Goal: Task Accomplishment & Management: Manage account settings

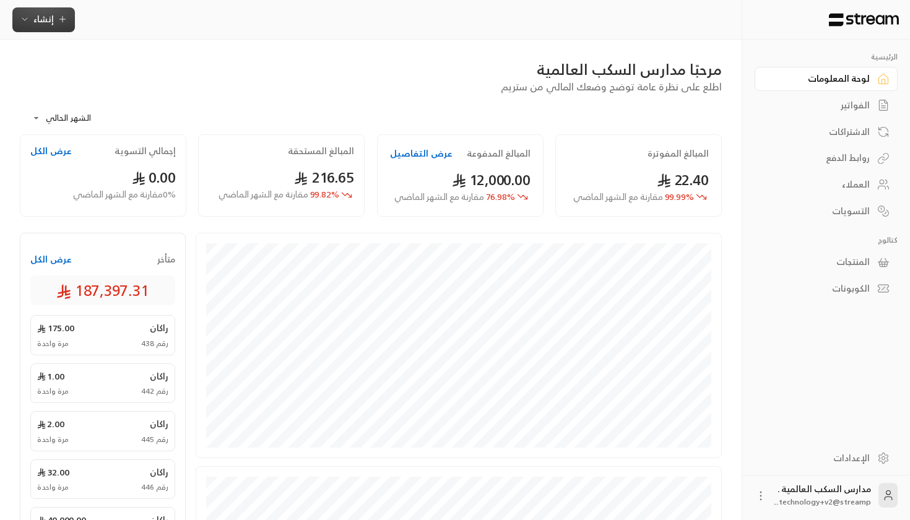
click at [26, 9] on button "إنشاء" at bounding box center [43, 19] width 63 height 25
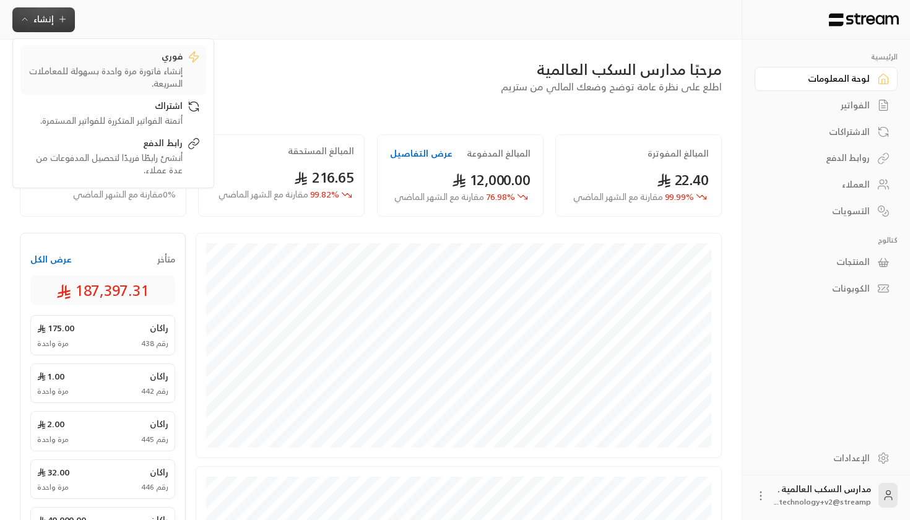
click at [90, 72] on div "إنشاء فاتورة مرة واحدة بسهولة للمعاملات السريعة." at bounding box center [105, 77] width 156 height 25
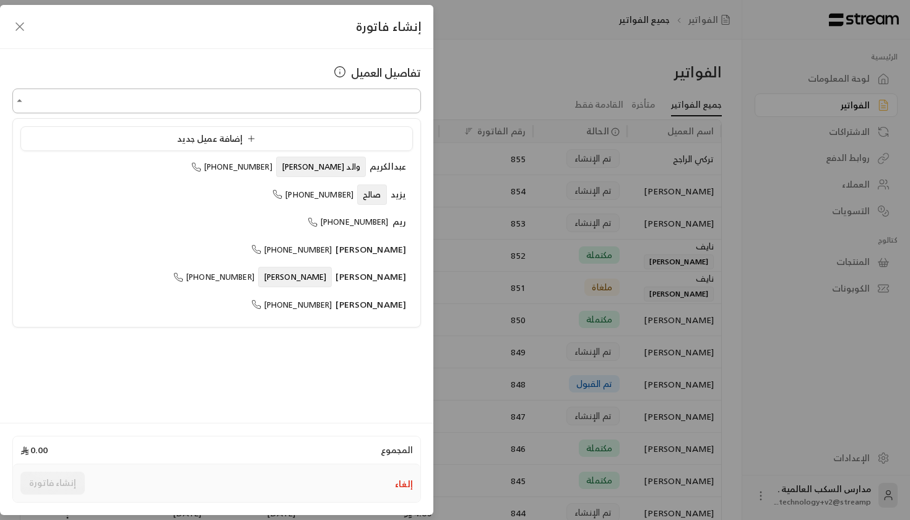
click at [277, 105] on input "اختر العميل" at bounding box center [216, 101] width 408 height 22
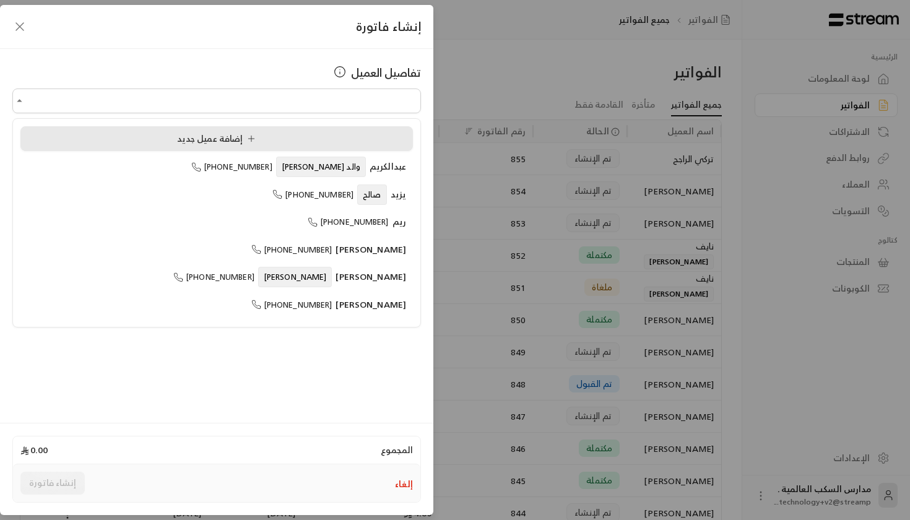
click at [273, 127] on li "إضافة عميل جديد" at bounding box center [216, 138] width 392 height 25
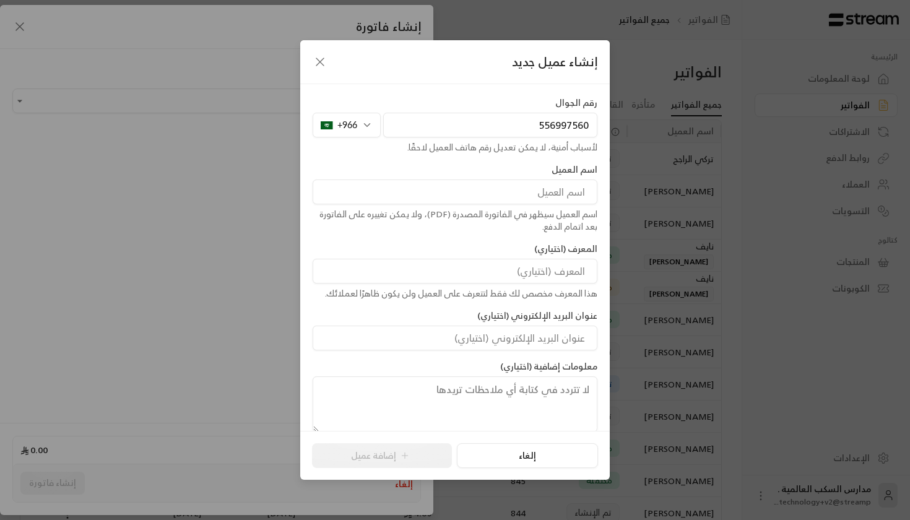
type input "556997560"
type input "Ghadeer"
click at [515, 301] on div "رقم الجوال [PHONE_NUMBER] لأسباب أمنية، لا يمكن تعديل رقم هاتف العميل لاحقًا. ا…" at bounding box center [454, 264] width 297 height 335
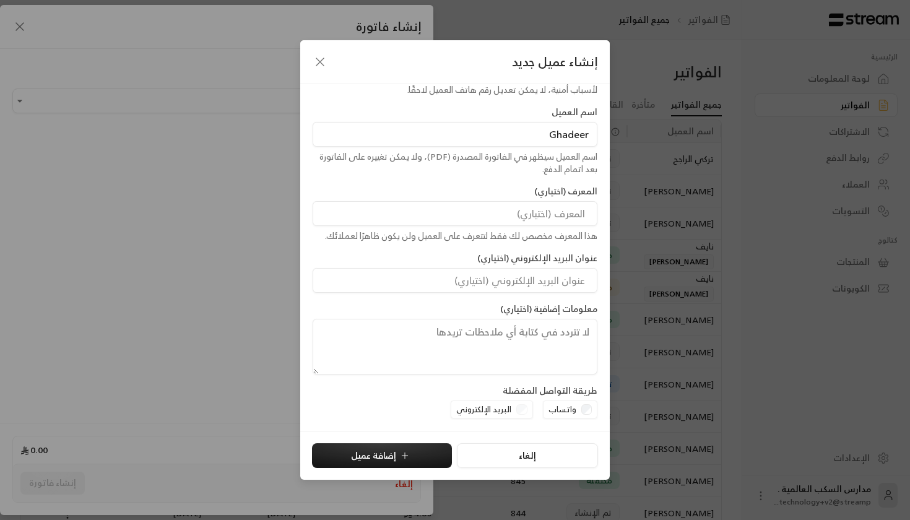
click at [522, 410] on div "البريد الإلكتروني" at bounding box center [492, 409] width 82 height 19
click at [454, 270] on input "البريد الإلكتروني" at bounding box center [455, 280] width 285 height 25
click at [417, 254] on div "عنوان البريد الإلكتروني (اختياري)" at bounding box center [454, 272] width 297 height 41
click at [397, 467] on button "إضافة عميل" at bounding box center [382, 455] width 140 height 25
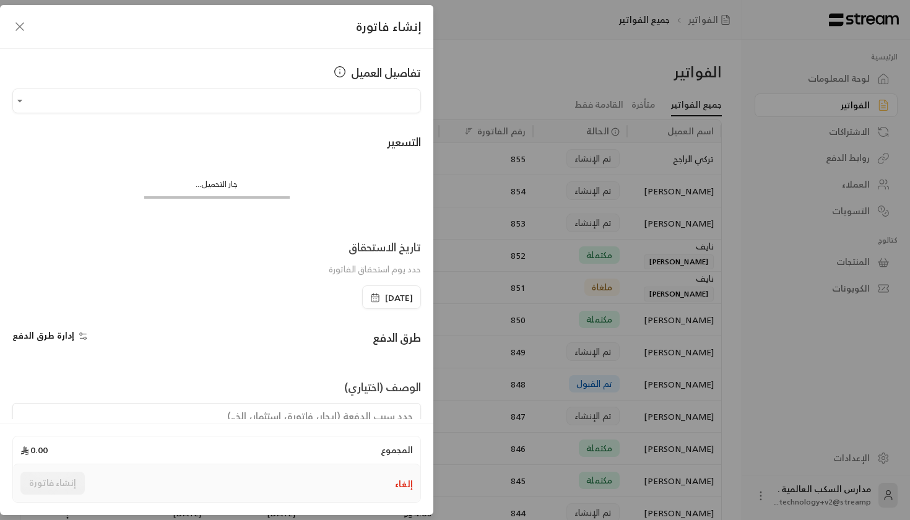
type input "**********"
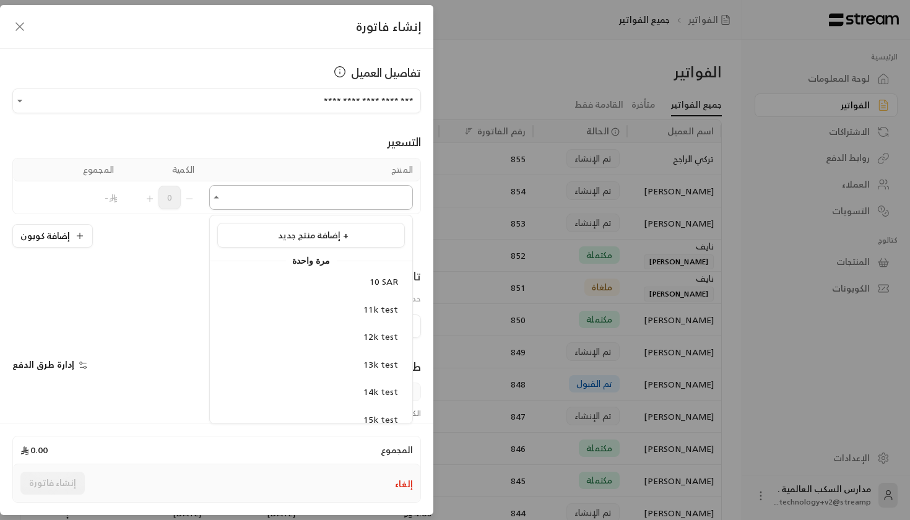
click at [290, 208] on input "اختر العميل" at bounding box center [311, 198] width 204 height 22
click at [372, 281] on span "10 SAR" at bounding box center [384, 281] width 28 height 15
type input "******"
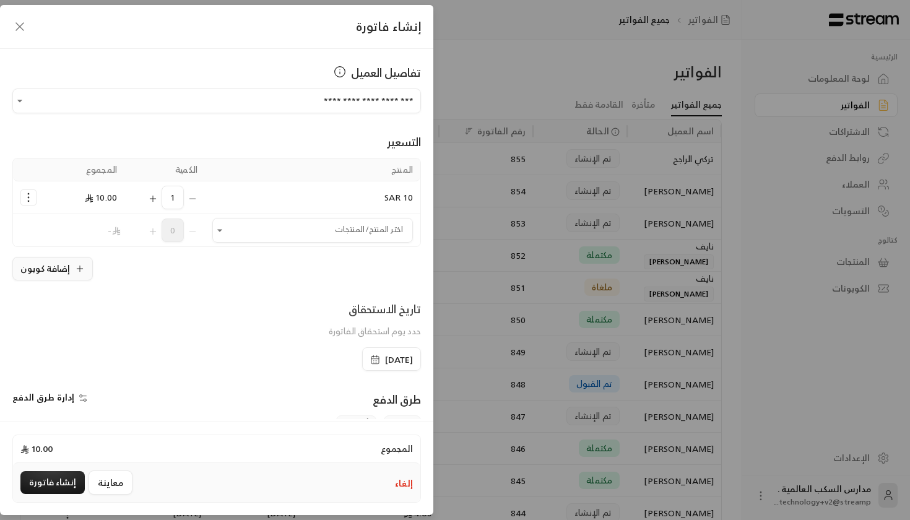
click at [31, 274] on button "إضافة كوبون" at bounding box center [52, 269] width 80 height 24
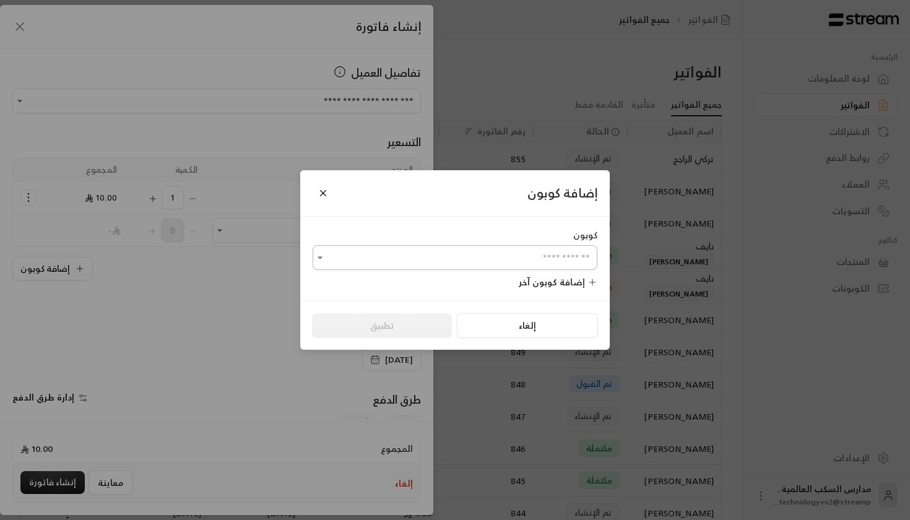
click at [403, 248] on input "اختر العميل" at bounding box center [455, 258] width 285 height 22
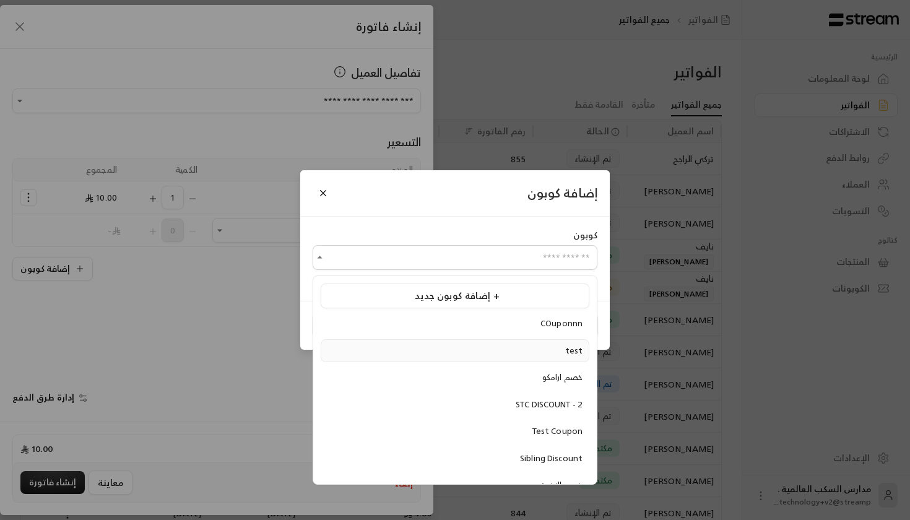
click at [535, 348] on div "test" at bounding box center [454, 351] width 255 height 12
type input "****"
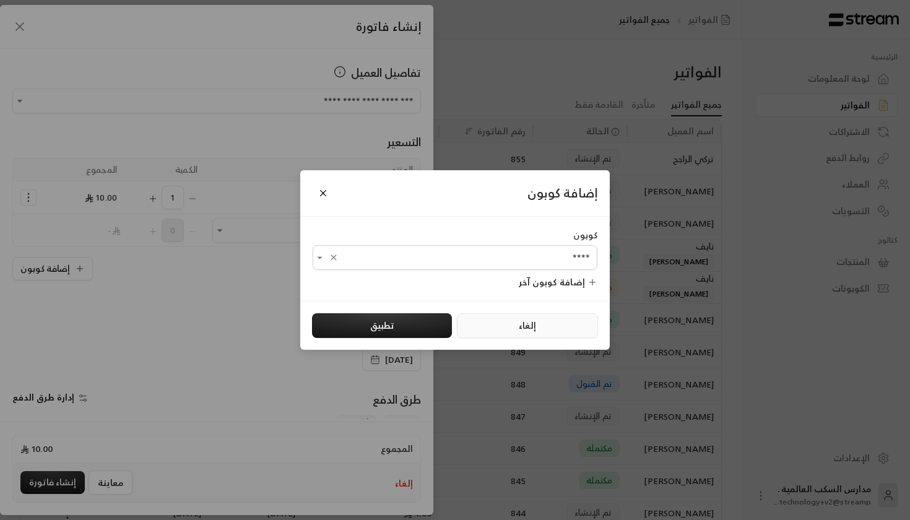
click at [488, 325] on button "إلغاء" at bounding box center [527, 325] width 140 height 25
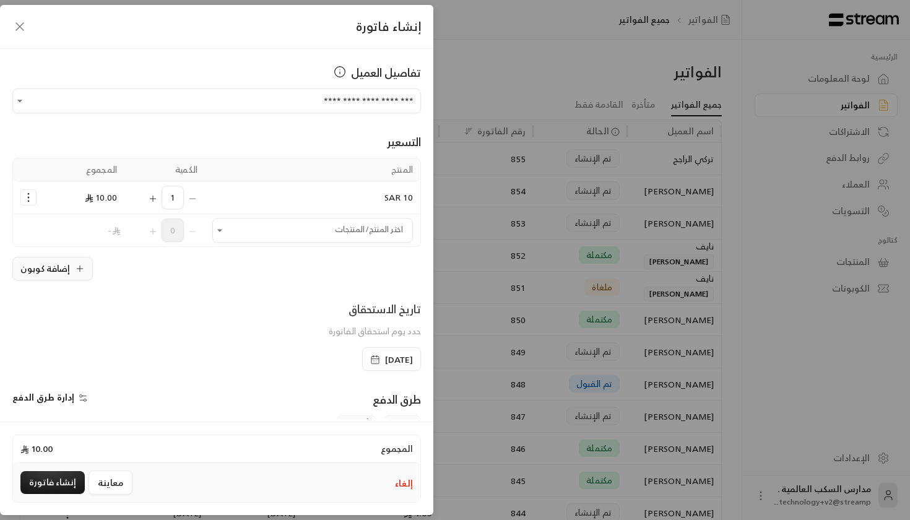
click at [46, 267] on button "إضافة كوبون" at bounding box center [52, 269] width 80 height 24
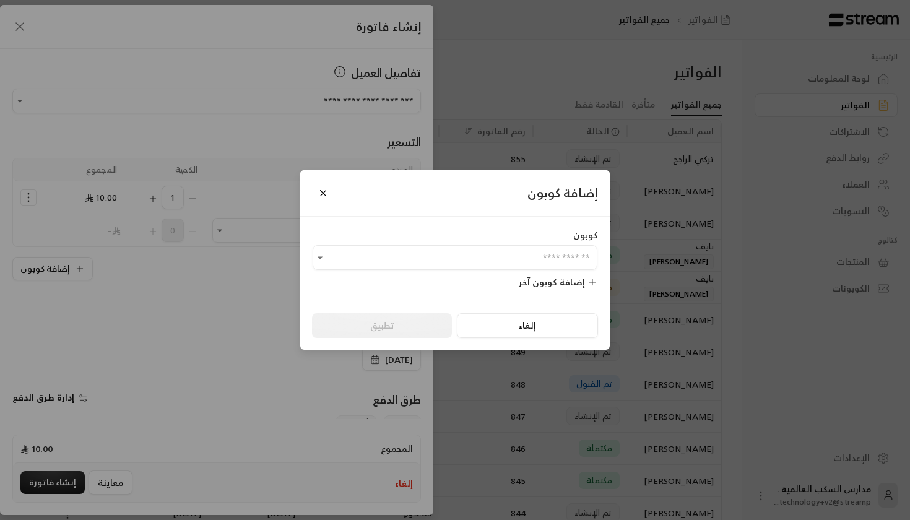
click at [405, 274] on div "كوبون ​ إضافة كوبون آخر" at bounding box center [454, 259] width 309 height 84
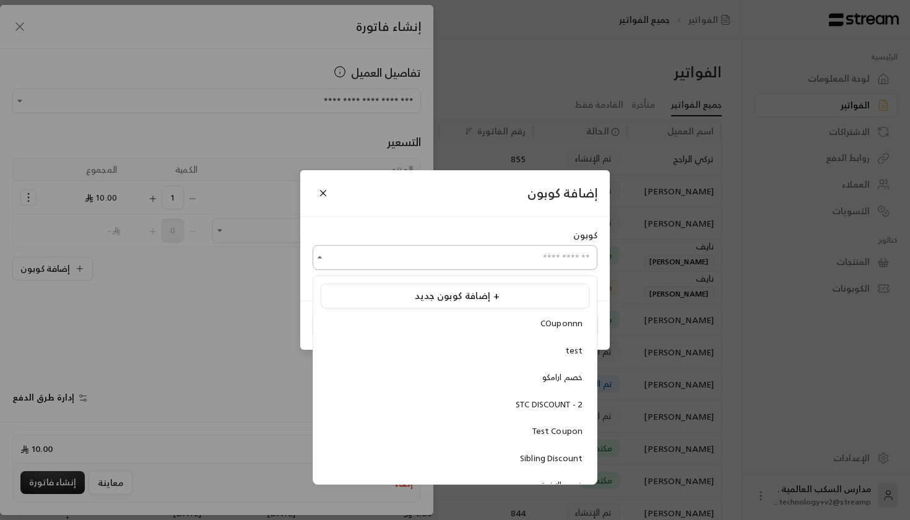
click at [395, 251] on input "اختر العميل" at bounding box center [455, 258] width 285 height 22
click at [426, 326] on div "COuponnn" at bounding box center [454, 324] width 255 height 12
type input "********"
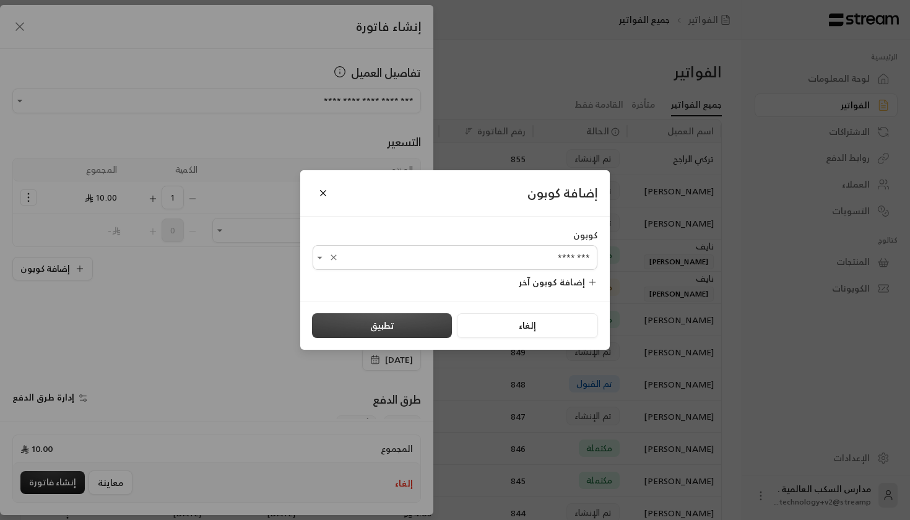
click at [388, 313] on button "تطبيق" at bounding box center [382, 325] width 140 height 25
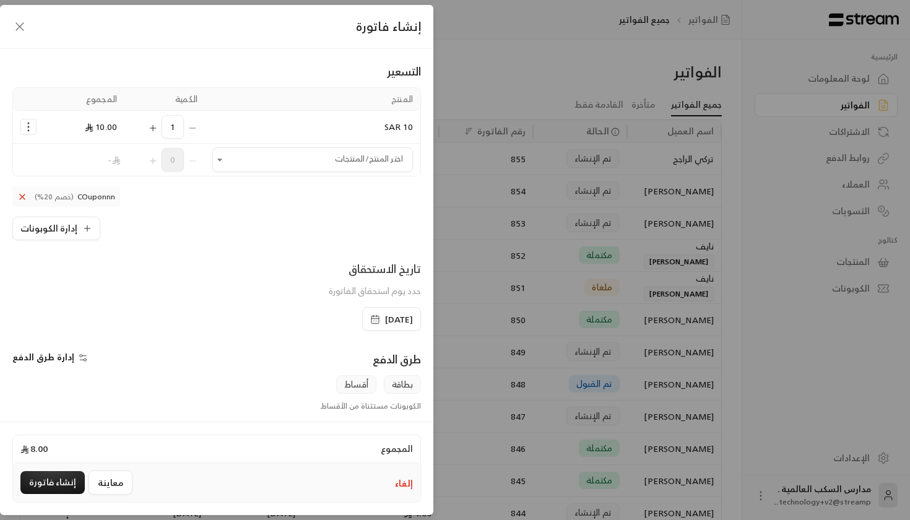
scroll to position [131, 0]
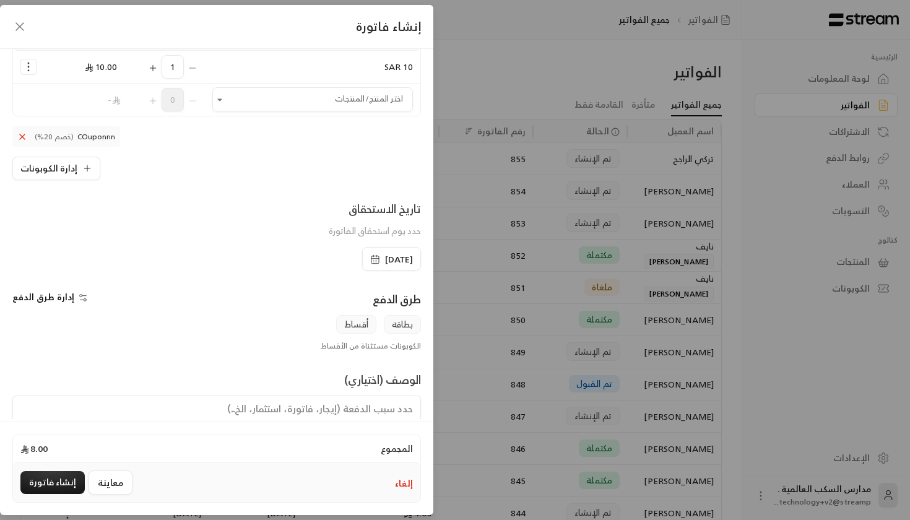
click at [362, 256] on div "[DATE]" at bounding box center [391, 259] width 59 height 24
click at [385, 262] on span "[DATE]" at bounding box center [399, 259] width 28 height 12
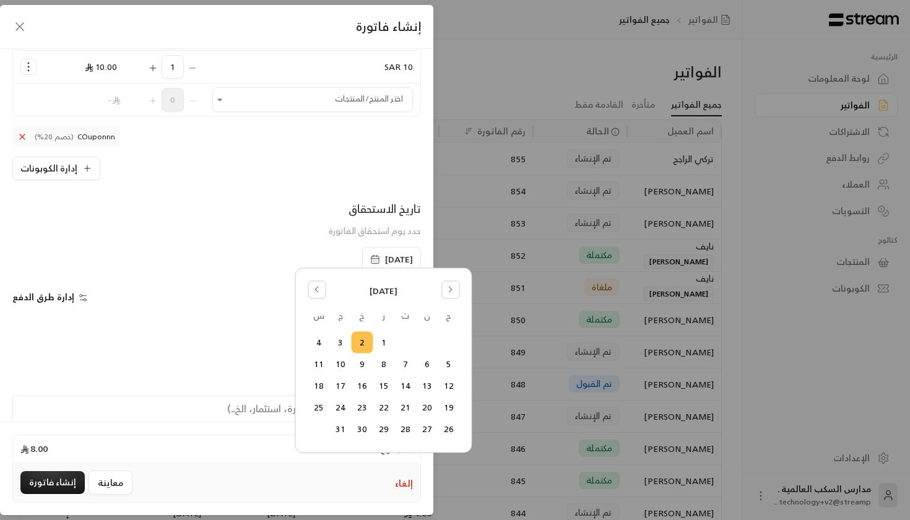
click at [153, 222] on div "تاريخ الاستحقاق حدد يوم استحقاق الفاتورة" at bounding box center [216, 223] width 421 height 47
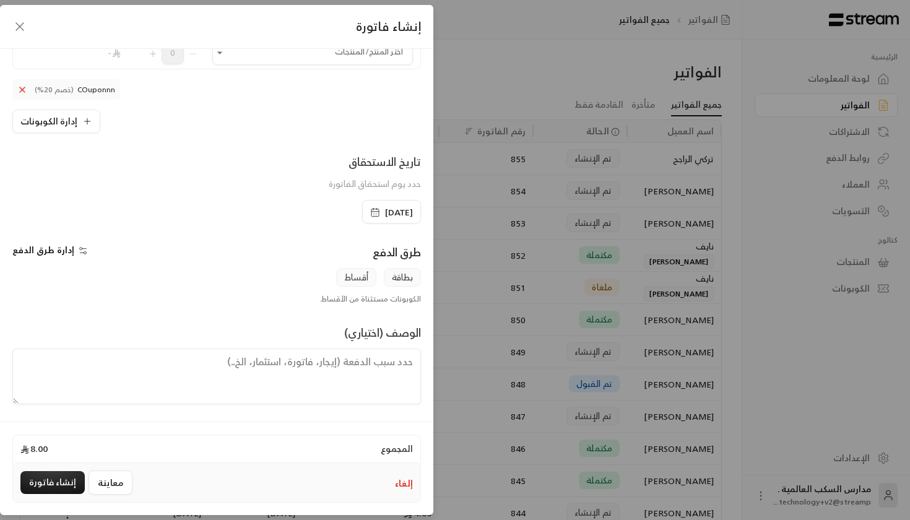
scroll to position [178, 0]
click at [49, 243] on span "إدارة طرق الدفع" at bounding box center [43, 249] width 62 height 15
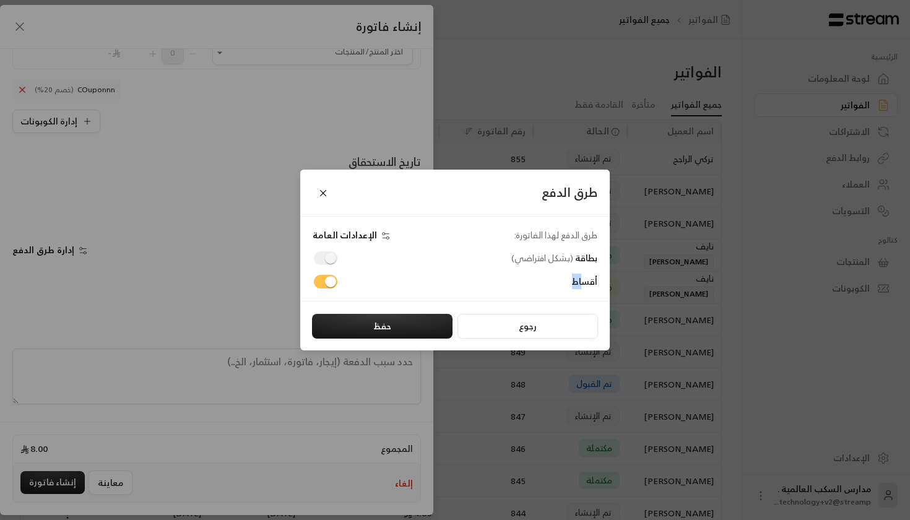
drag, startPoint x: 584, startPoint y: 283, endPoint x: 542, endPoint y: 283, distance: 41.5
click at [542, 283] on div "أقساط" at bounding box center [452, 282] width 303 height 14
click at [585, 275] on span "أقساط" at bounding box center [584, 281] width 25 height 15
drag, startPoint x: 572, startPoint y: 276, endPoint x: 617, endPoint y: 276, distance: 45.2
click at [617, 276] on div "طرق الدفع طرق الدفع لهذا الفاتورة: الإعدادات العامة بطاقة ( بشكل افتراضي ) أقسا…" at bounding box center [455, 260] width 910 height 520
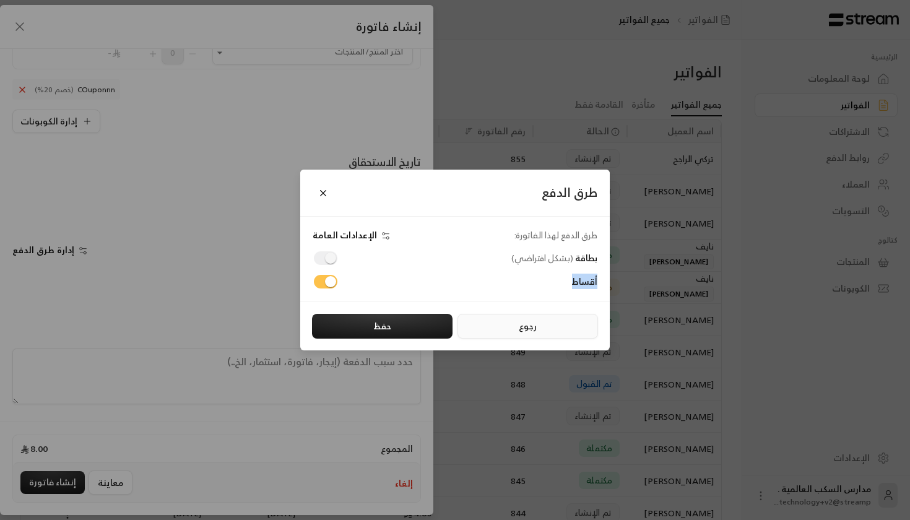
click at [511, 326] on button "رجوع" at bounding box center [527, 326] width 140 height 25
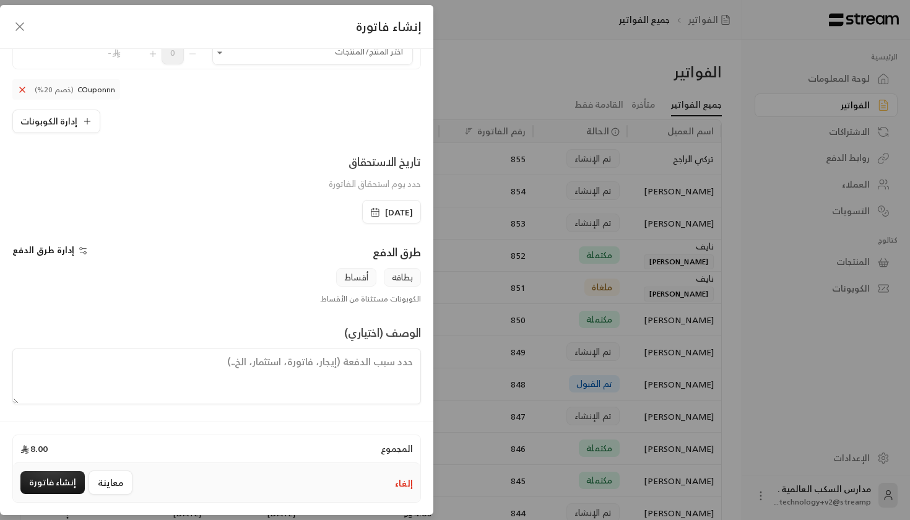
click at [158, 318] on div "طرق الدفع إدارة طرق الدفع بطاقة أقساط الكوبونات مستثناة من الأقساط. الوصف (اختي…" at bounding box center [216, 323] width 408 height 161
click at [59, 475] on button "إنشاء فاتورة" at bounding box center [52, 482] width 64 height 23
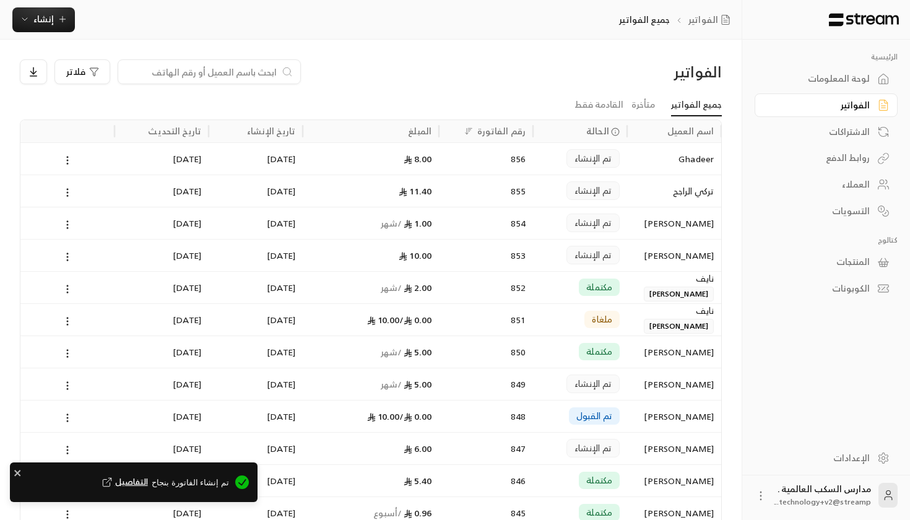
click at [262, 149] on div "[DATE]" at bounding box center [255, 159] width 79 height 32
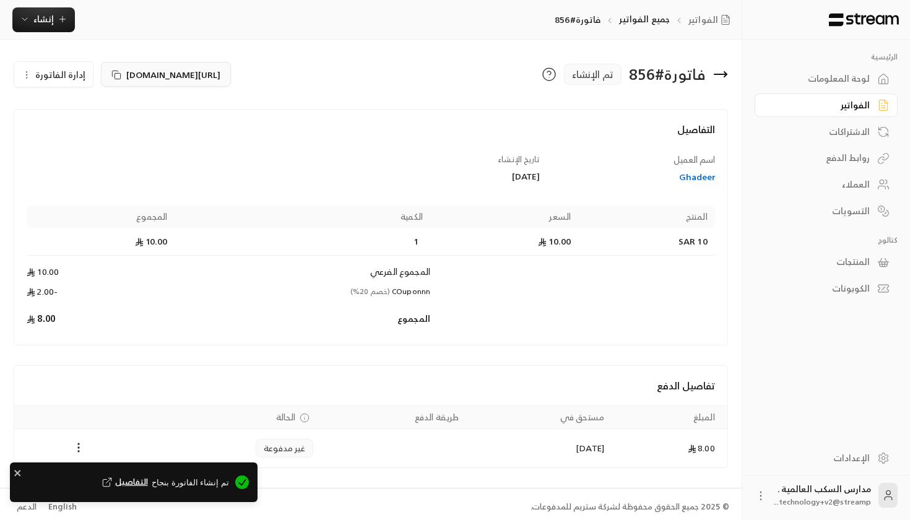
click at [115, 79] on rect at bounding box center [118, 76] width 6 height 6
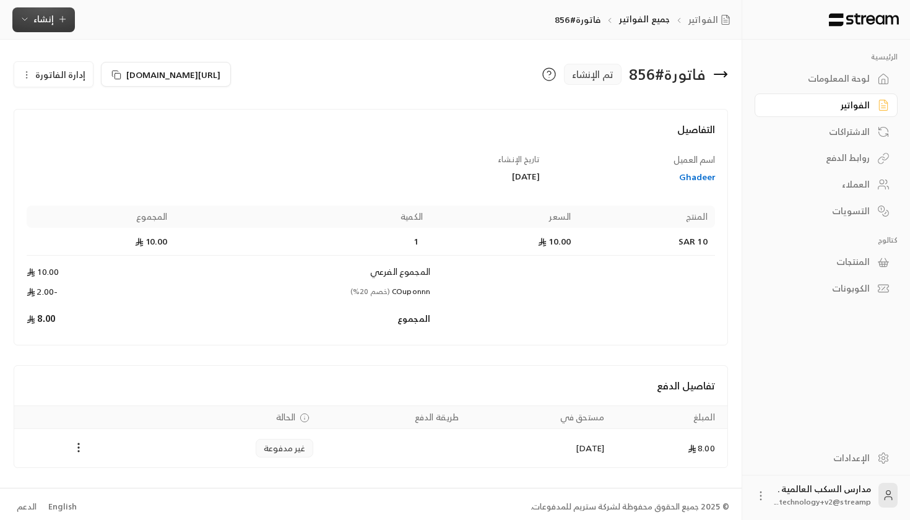
click at [54, 25] on span "إنشاء" at bounding box center [44, 18] width 48 height 15
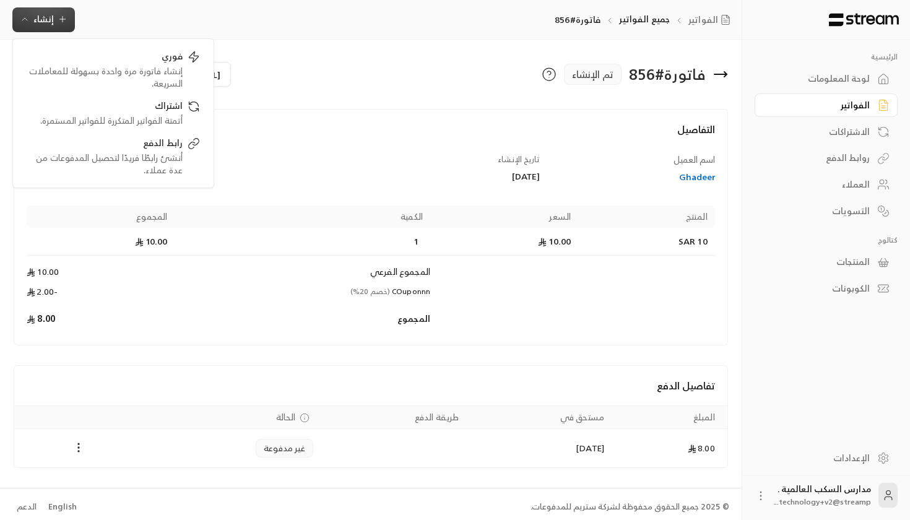
click at [66, 44] on div "فوري إنشاء فاتورة مرة واحدة بسهولة للمعاملات السريعة. اشتراك أتمتة الفواتير الم…" at bounding box center [113, 113] width 202 height 150
click at [70, 56] on div "فوري" at bounding box center [105, 57] width 156 height 15
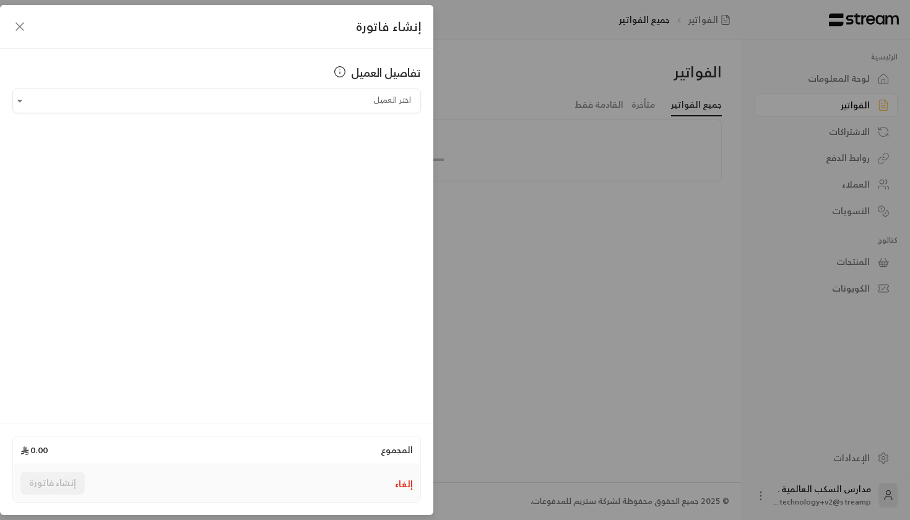
click at [217, 117] on div "تفاصيل العميل اختر العميل اختر العميل" at bounding box center [216, 234] width 433 height 370
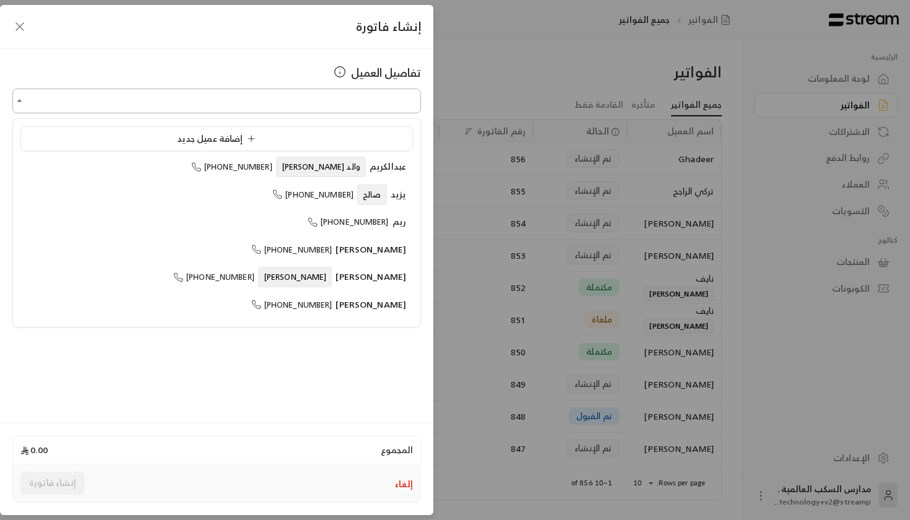
click at [208, 101] on input "اختر العميل" at bounding box center [216, 101] width 408 height 22
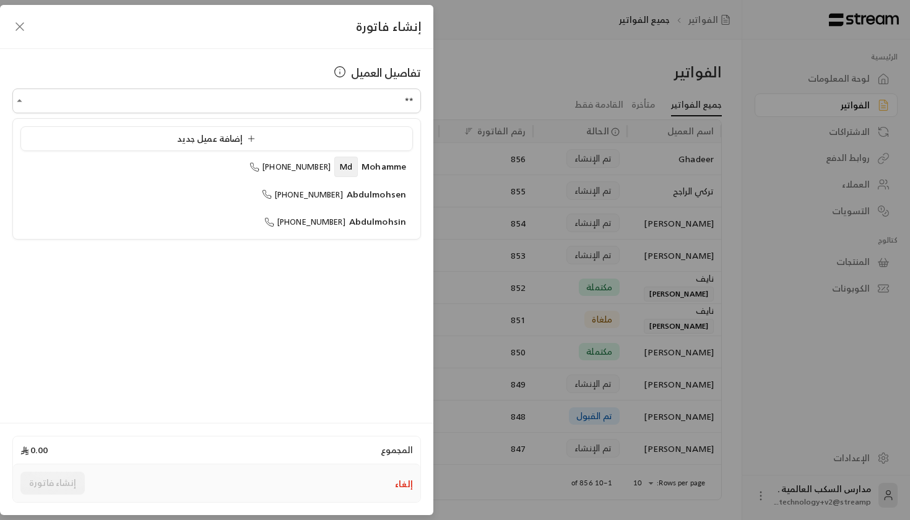
type input "*"
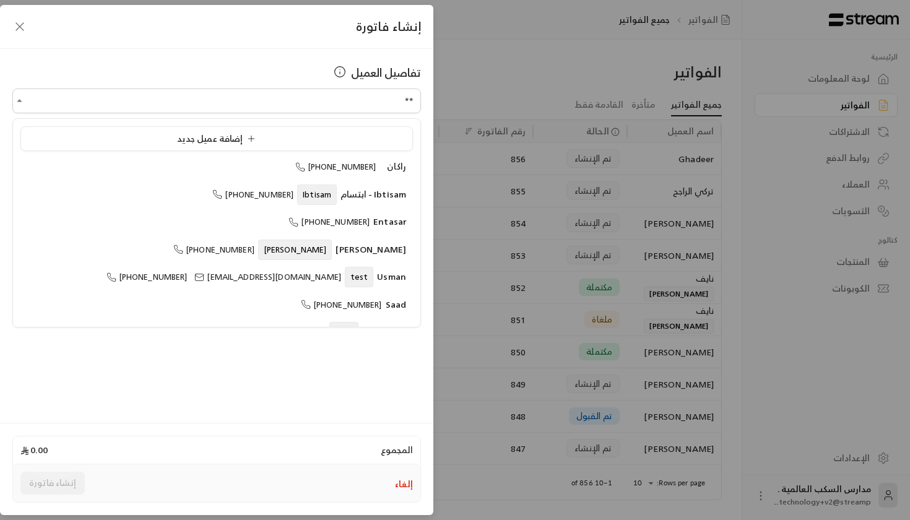
type input "*"
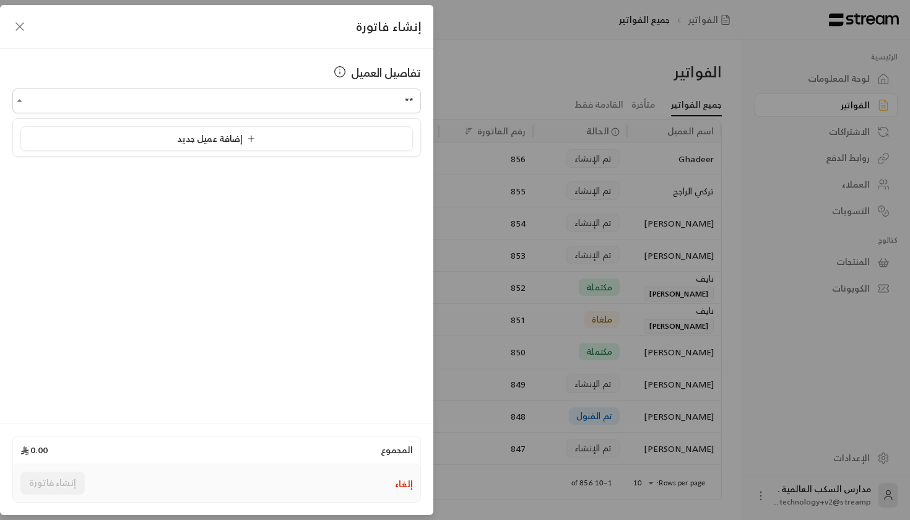
type input "*"
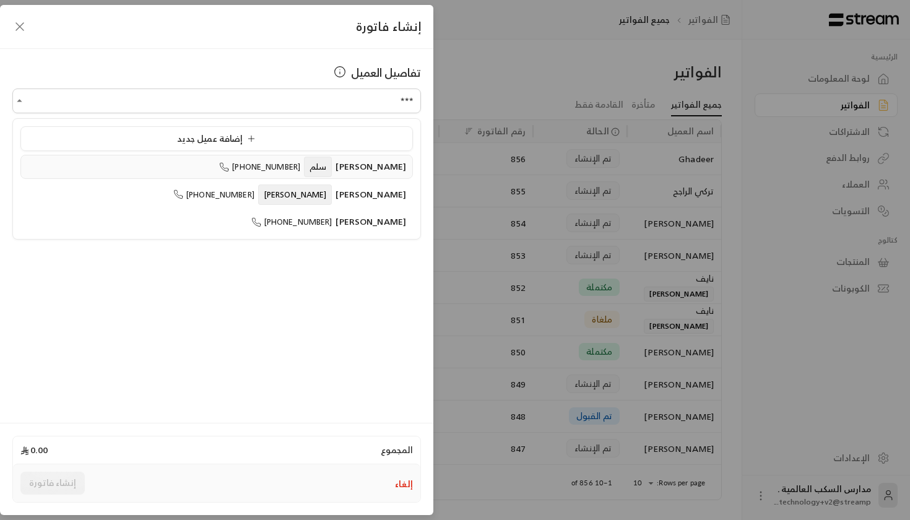
click at [229, 171] on icon at bounding box center [224, 167] width 10 height 10
type input "**********"
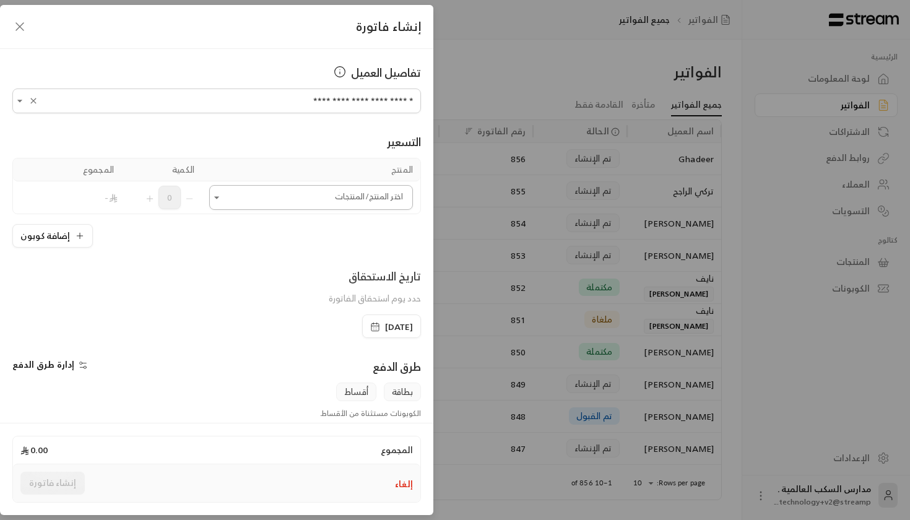
click at [261, 195] on input "اختر العميل" at bounding box center [311, 198] width 204 height 22
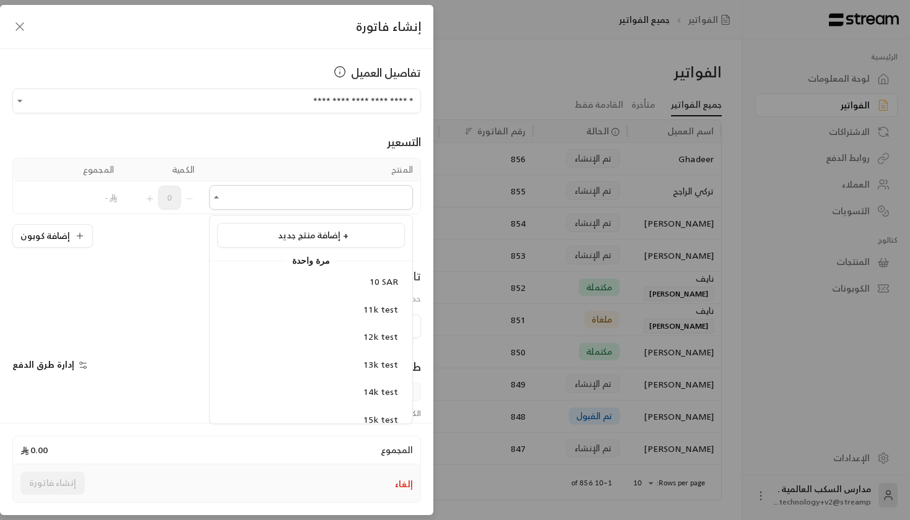
click at [292, 293] on li "10 SAR" at bounding box center [311, 282] width 188 height 24
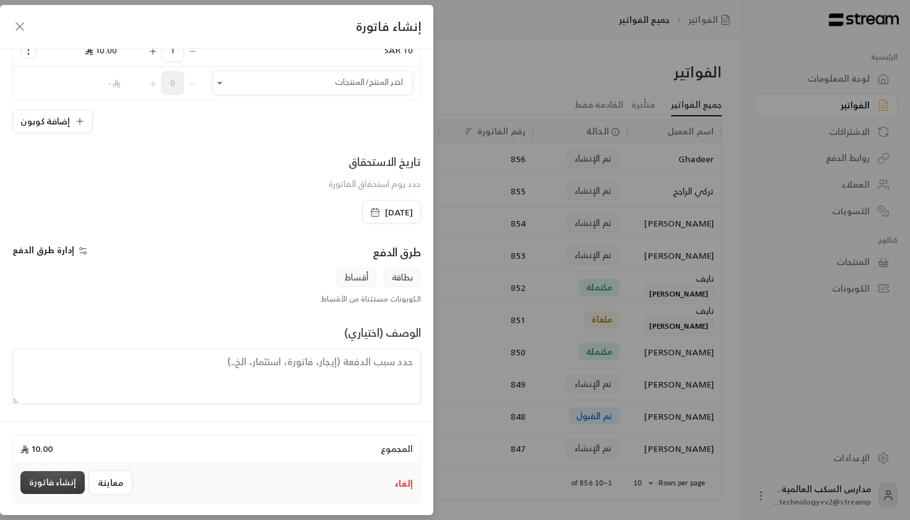
scroll to position [147, 0]
click at [61, 478] on button "إنشاء فاتورة" at bounding box center [52, 482] width 64 height 23
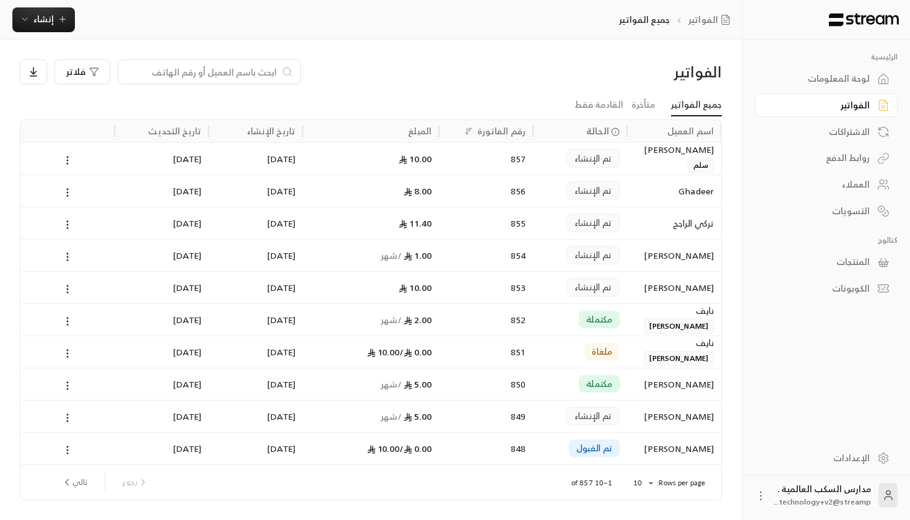
click at [177, 163] on div "[DATE]" at bounding box center [161, 159] width 79 height 32
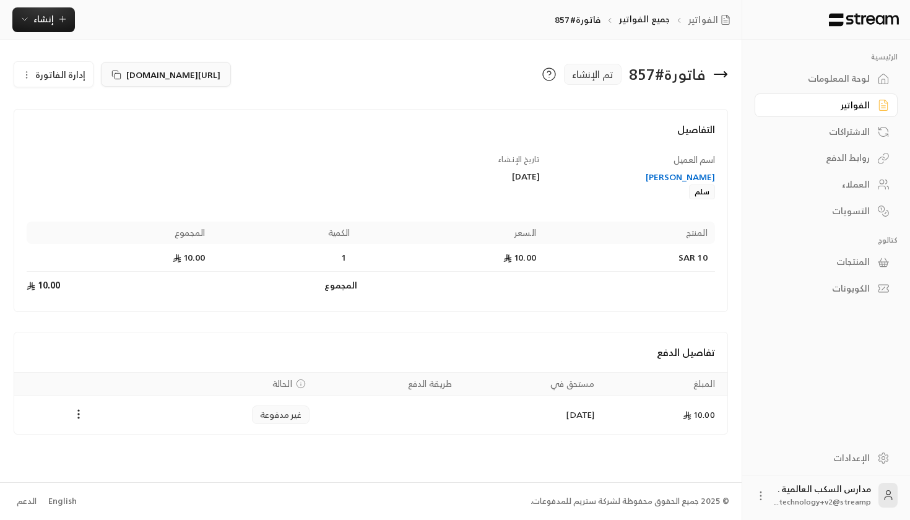
click at [119, 84] on button "[URL][DOMAIN_NAME]" at bounding box center [166, 74] width 130 height 25
click at [847, 104] on div "الفواتير" at bounding box center [820, 105] width 100 height 12
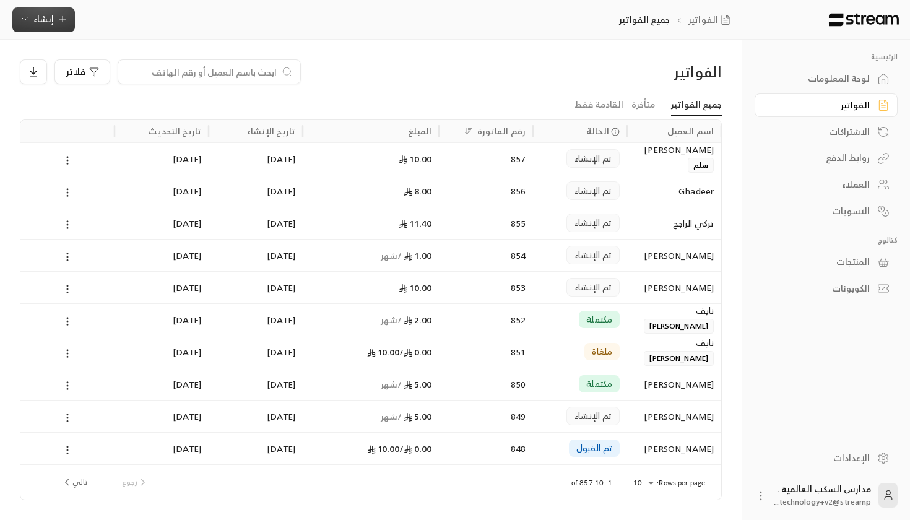
click at [51, 16] on span "إنشاء" at bounding box center [43, 18] width 20 height 15
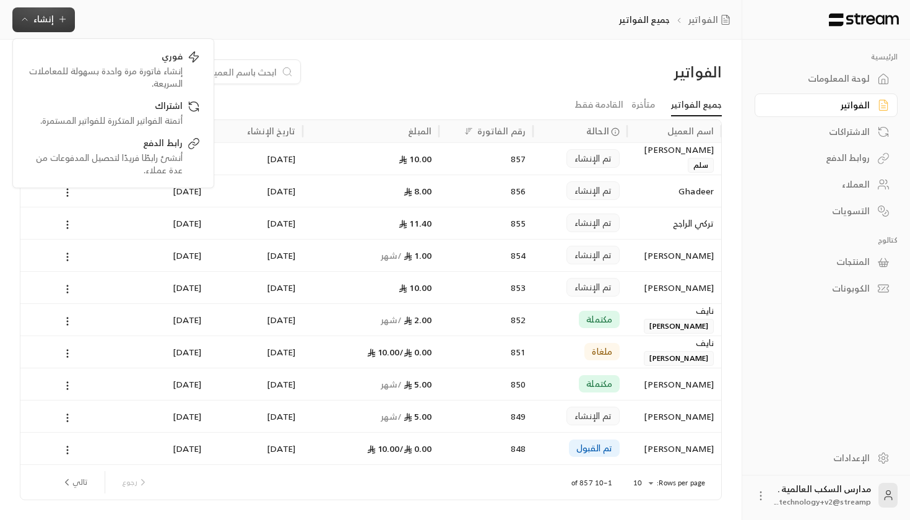
click at [848, 127] on div "الاشتراكات" at bounding box center [820, 132] width 100 height 12
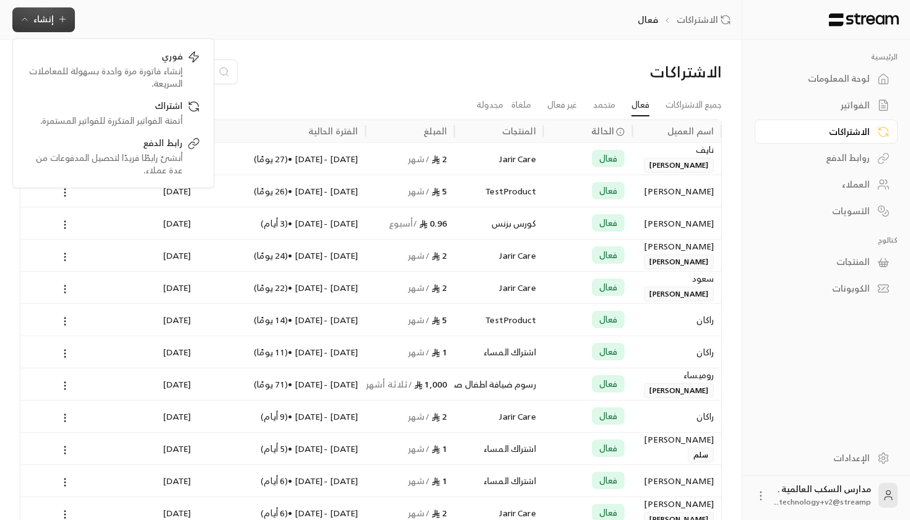
click at [542, 172] on div "Jarir Care" at bounding box center [498, 158] width 89 height 32
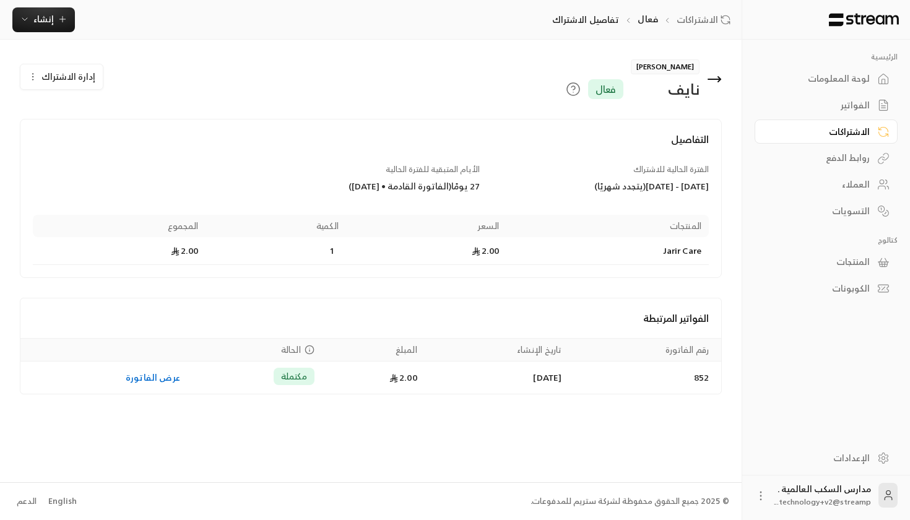
click at [867, 134] on div "الاشتراكات" at bounding box center [820, 132] width 100 height 12
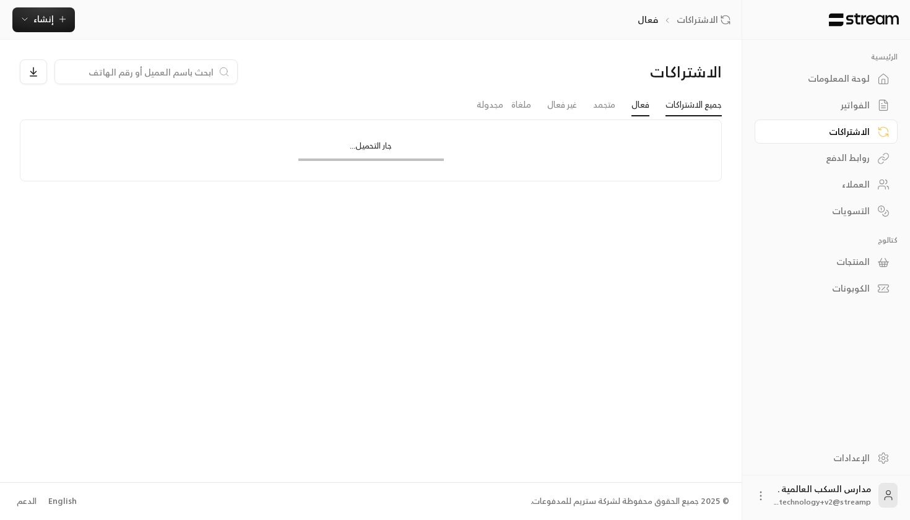
click at [703, 115] on link "جميع الاشتراكات" at bounding box center [693, 105] width 56 height 22
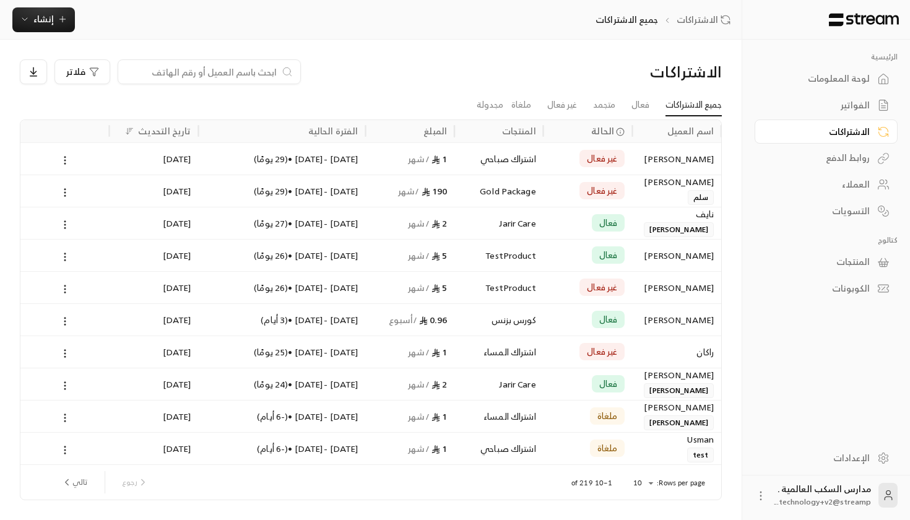
click at [607, 152] on span "غير فعال" at bounding box center [602, 158] width 30 height 12
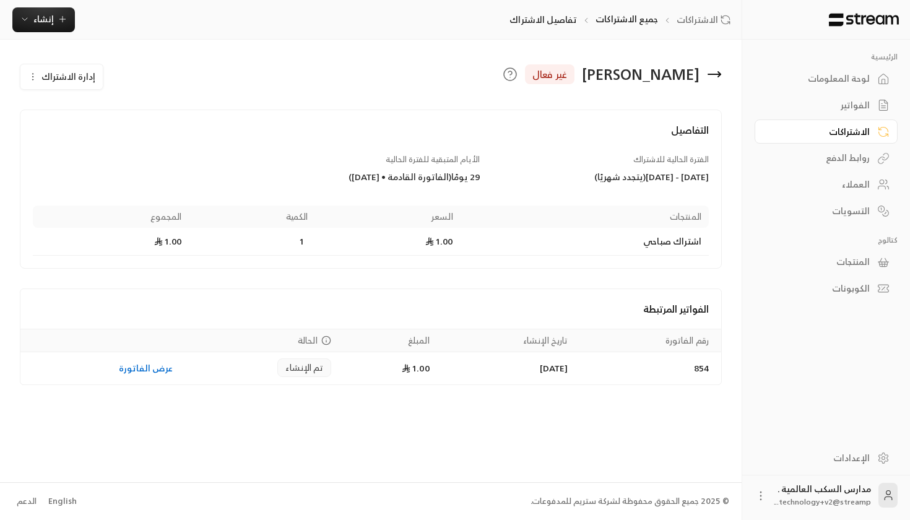
click at [856, 128] on div "الاشتراكات" at bounding box center [820, 132] width 100 height 12
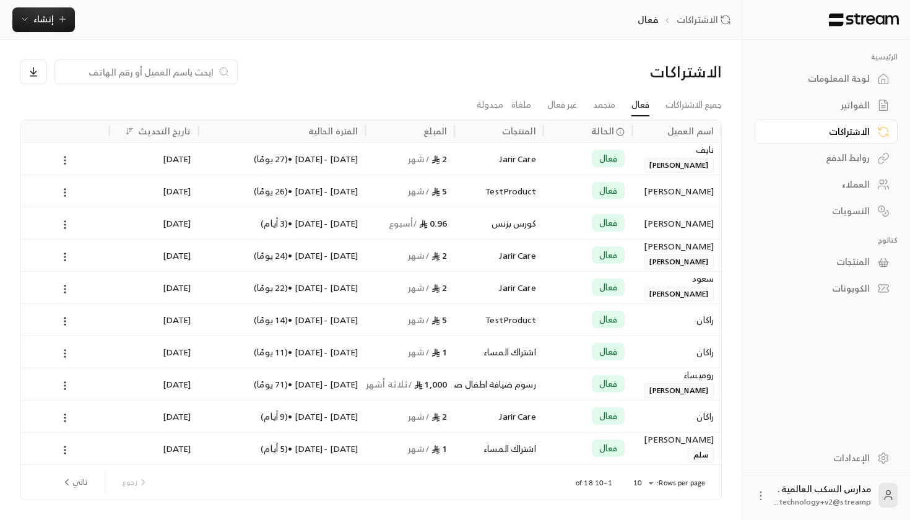
scroll to position [0, -1]
click at [837, 186] on div "العملاء" at bounding box center [820, 184] width 100 height 12
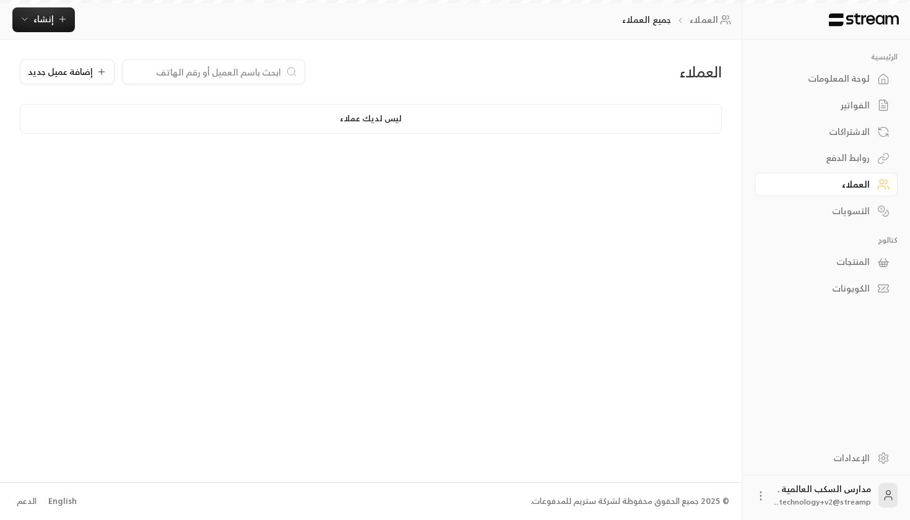
click at [840, 163] on div "روابط الدفع" at bounding box center [820, 158] width 100 height 12
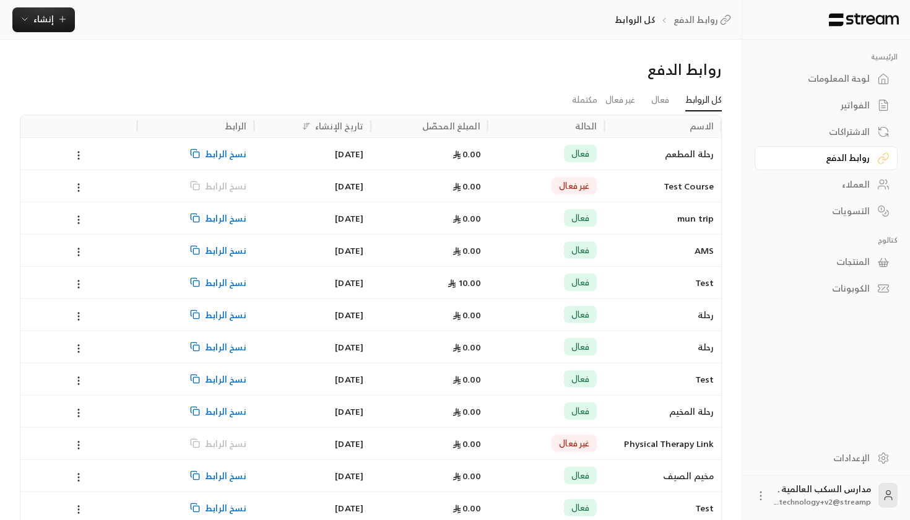
click at [823, 137] on div "الاشتراكات" at bounding box center [820, 132] width 100 height 12
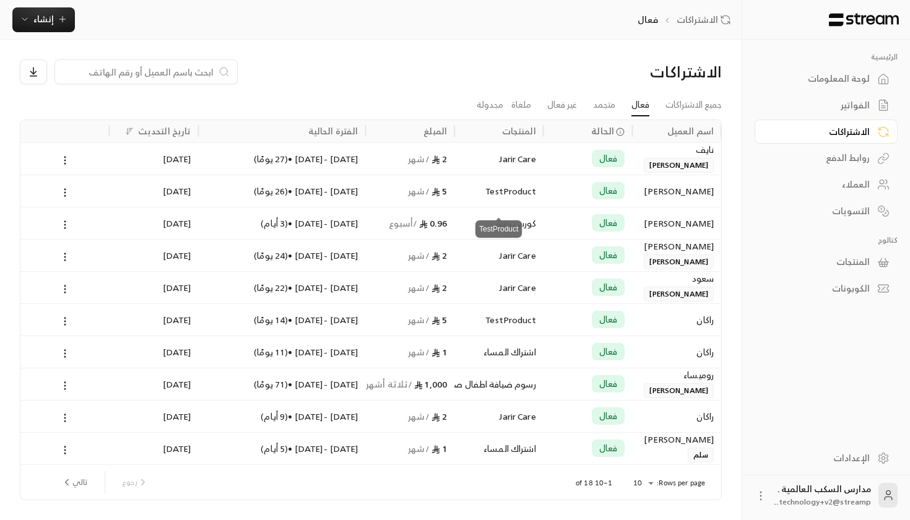
scroll to position [0, -1]
click at [37, 28] on button "إنشاء" at bounding box center [43, 19] width 63 height 25
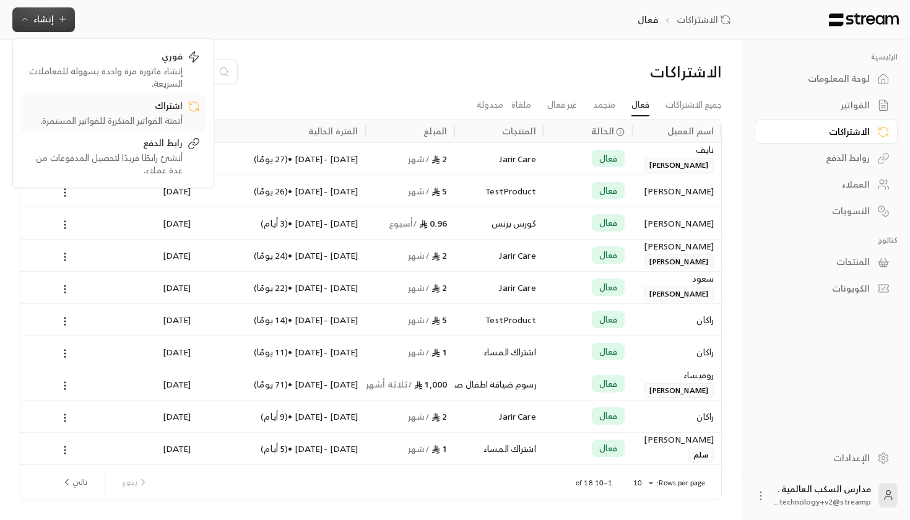
click at [75, 123] on div "أتمتة الفواتير المتكررة للفواتير المستمرة." at bounding box center [105, 121] width 156 height 12
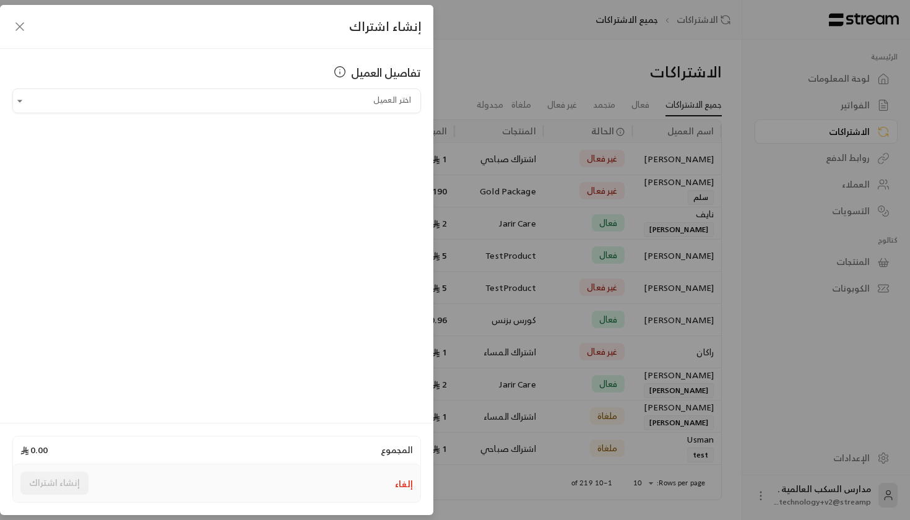
click at [293, 79] on div "تفاصيل العميل" at bounding box center [216, 72] width 408 height 17
click at [293, 92] on input "اختر العميل" at bounding box center [216, 101] width 408 height 22
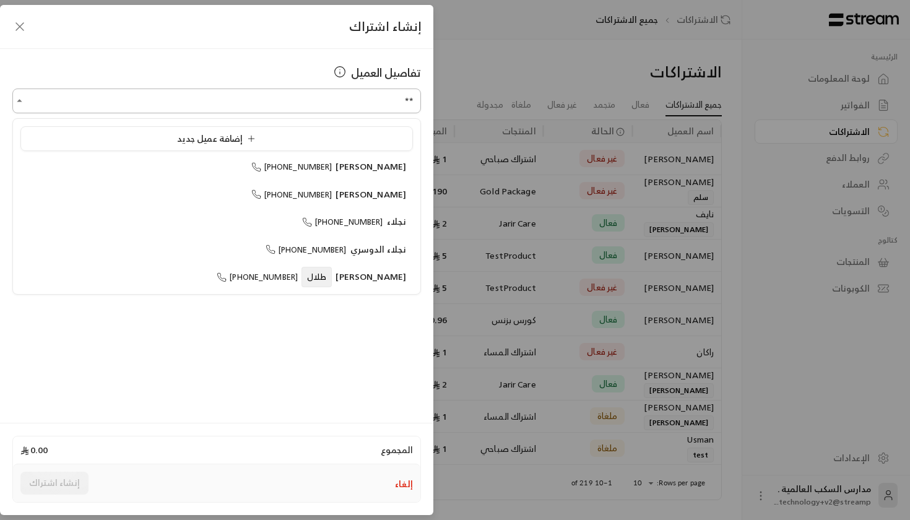
type input "*"
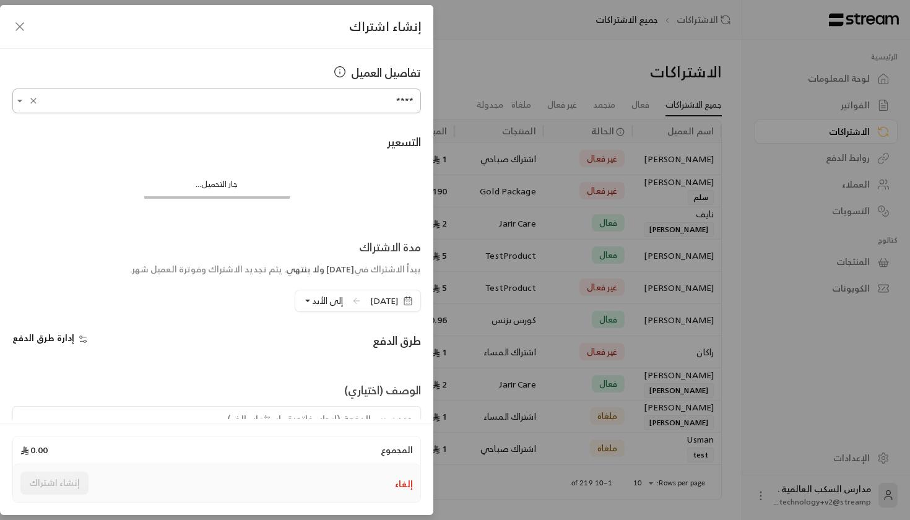
type input "**********"
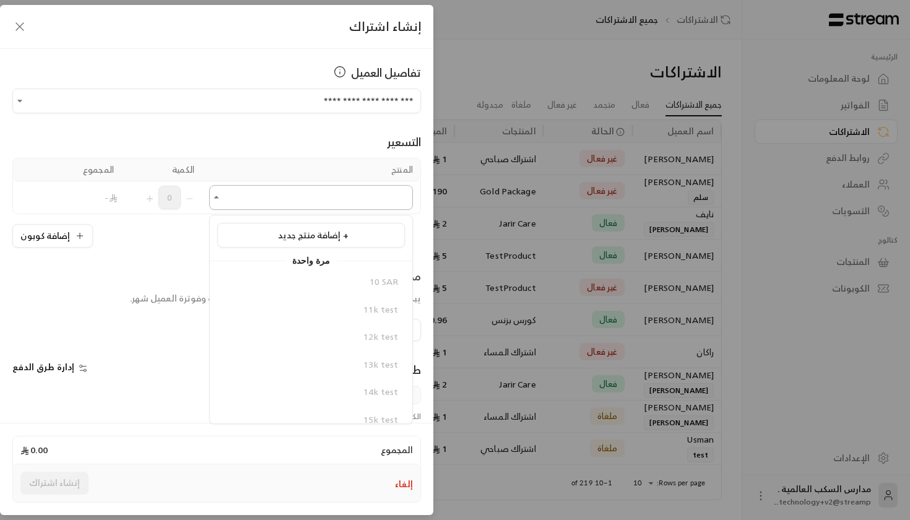
click at [362, 204] on input "اختر العميل" at bounding box center [311, 198] width 204 height 22
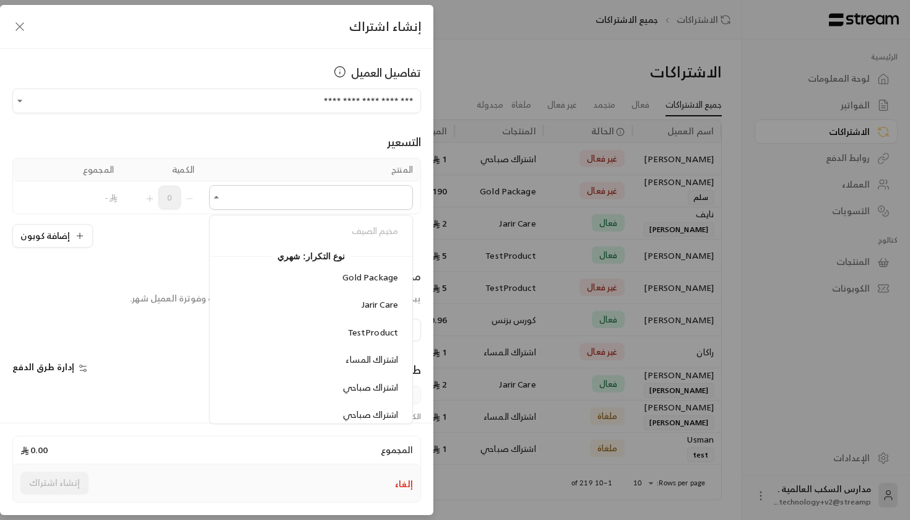
scroll to position [709, 0]
click at [348, 330] on div "TestProduct" at bounding box center [311, 335] width 174 height 13
type input "**********"
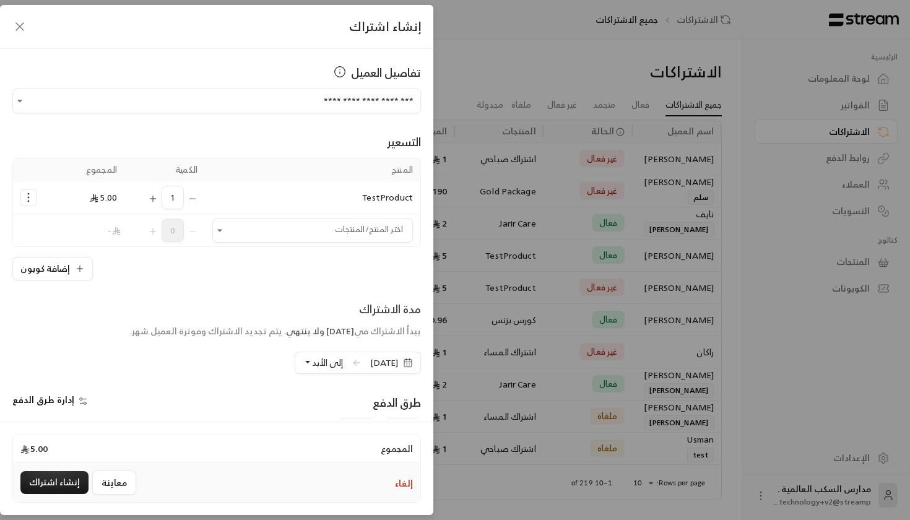
click at [255, 358] on div "مدة الاشتراك يبدأ الاشتراك في [DATE] ولا ينتهي . يتم تجديد الاشتراك وفوترة العم…" at bounding box center [216, 337] width 421 height 74
click at [312, 358] on span "إلى الأبد" at bounding box center [327, 362] width 31 height 15
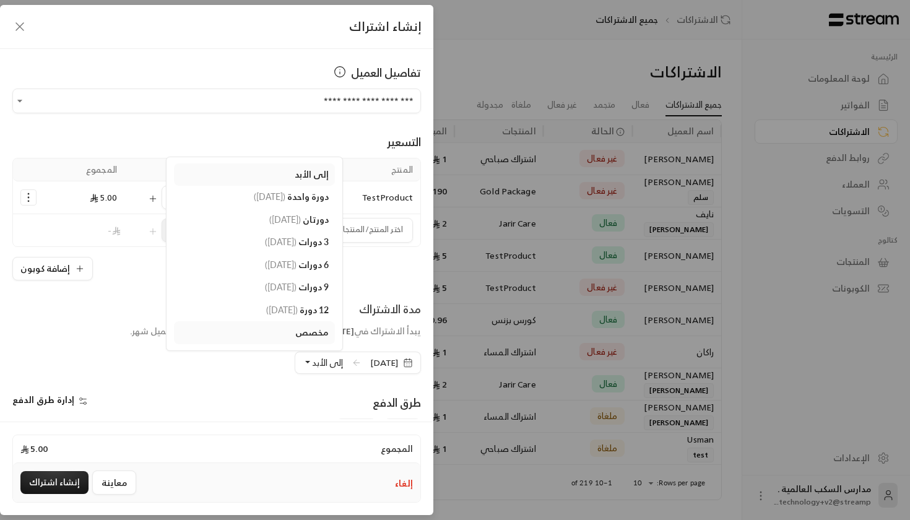
click at [295, 173] on span "إلى الأبد" at bounding box center [312, 174] width 34 height 11
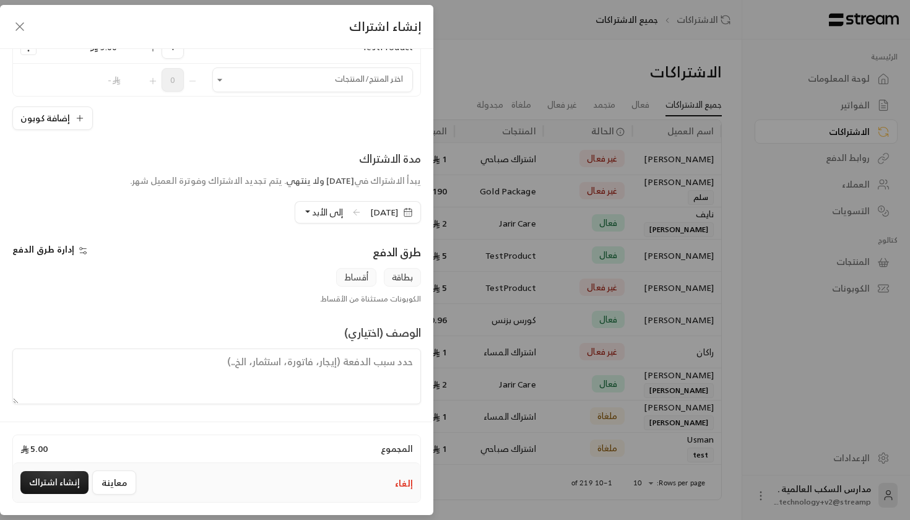
scroll to position [150, 0]
click at [48, 244] on span "إدارة طرق الدفع" at bounding box center [43, 248] width 62 height 15
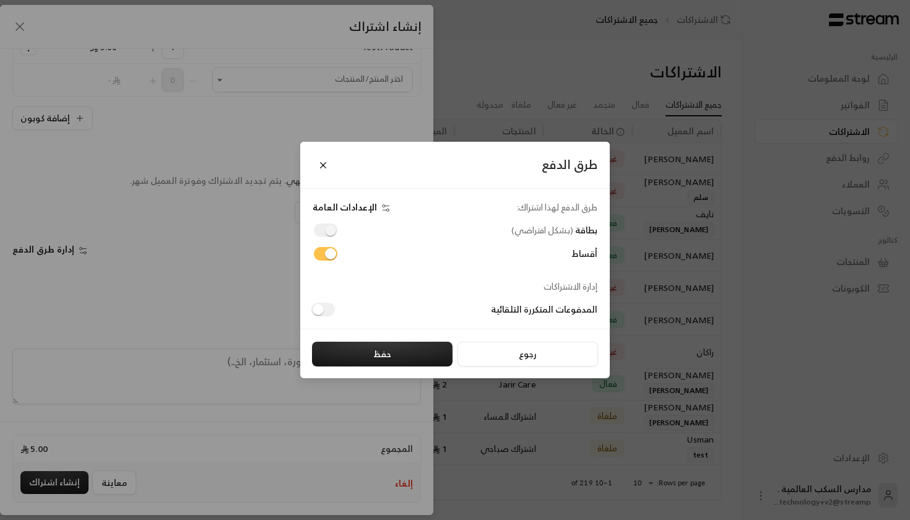
drag, startPoint x: 397, startPoint y: 306, endPoint x: 340, endPoint y: 305, distance: 57.6
click at [339, 305] on div "المدفوعات المتكررة التلقائية" at bounding box center [452, 310] width 303 height 14
click at [462, 358] on button "رجوع" at bounding box center [527, 354] width 140 height 25
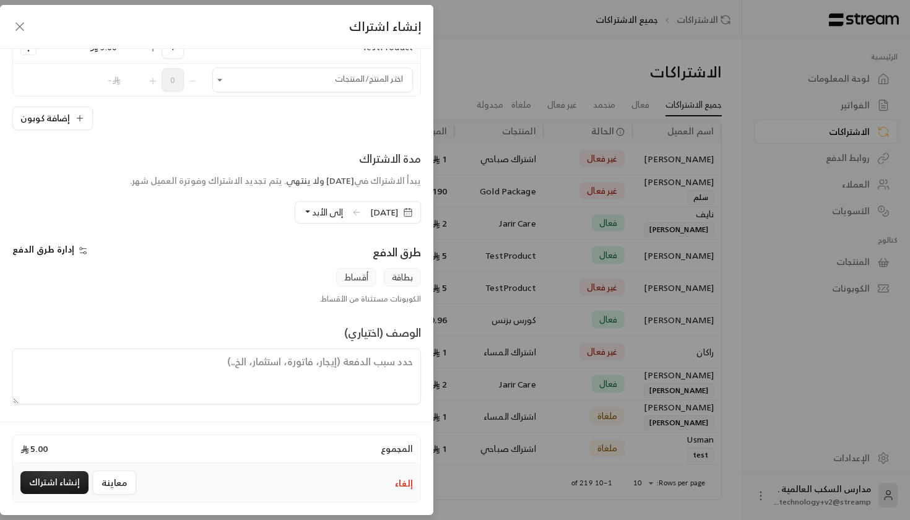
click at [21, 24] on icon "button" at bounding box center [19, 26] width 15 height 15
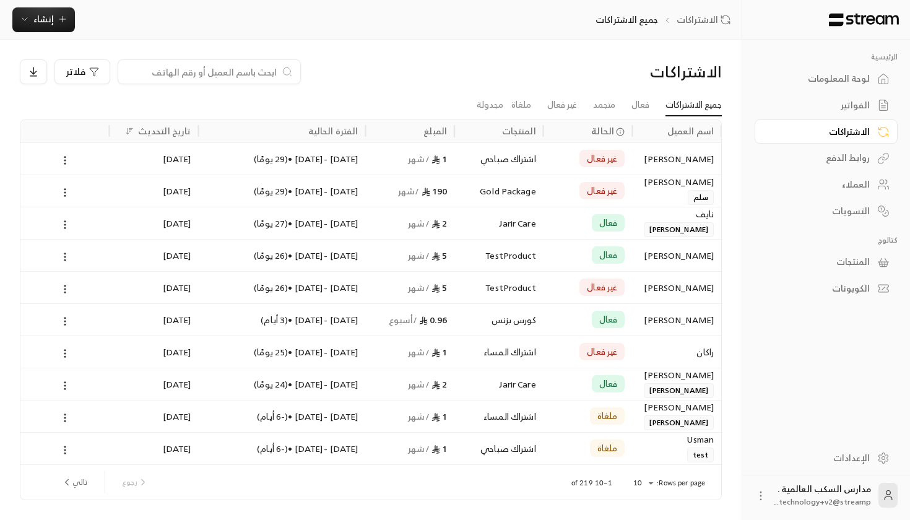
click at [839, 168] on link "روابط الدفع" at bounding box center [825, 158] width 143 height 24
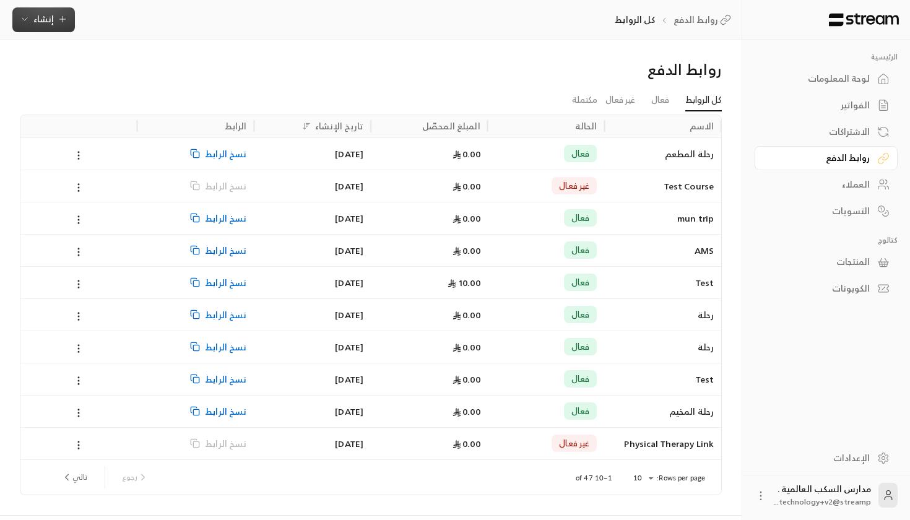
click at [48, 32] on button "إنشاء" at bounding box center [43, 19] width 63 height 25
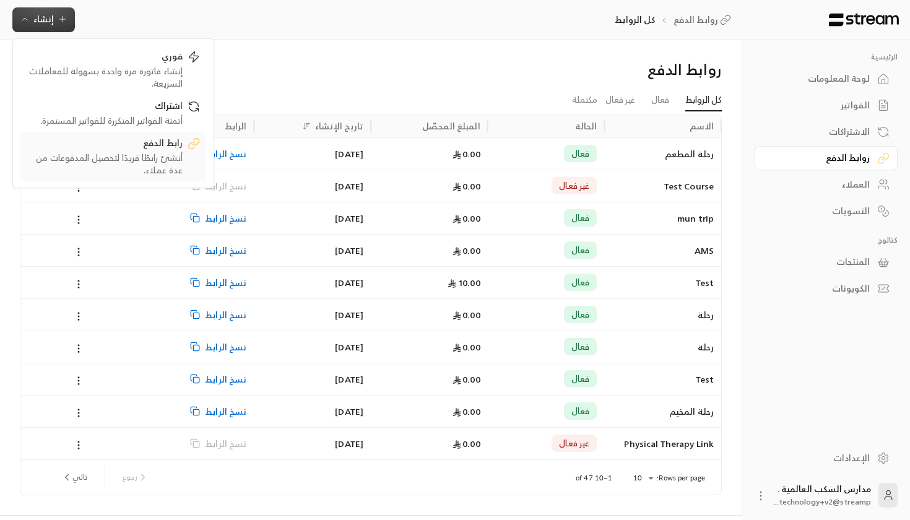
click at [90, 149] on div "رابط الدفع" at bounding box center [105, 144] width 156 height 15
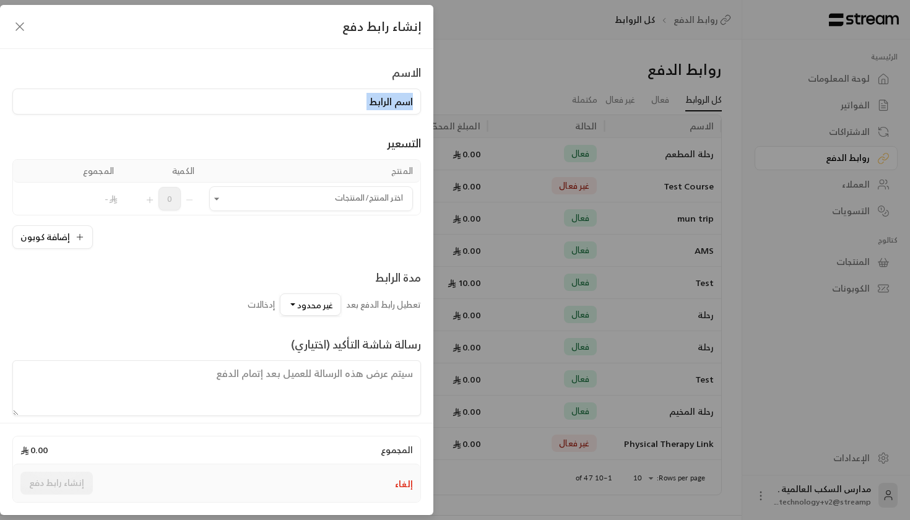
click at [337, 116] on div "الاسم التسعير المنتج الكمية المجموع اختر المنتج/المنتجات اختر المنتج/المنتجات 0…" at bounding box center [216, 234] width 433 height 370
click at [334, 189] on div "اختر المنتج/المنتجات" at bounding box center [311, 198] width 204 height 25
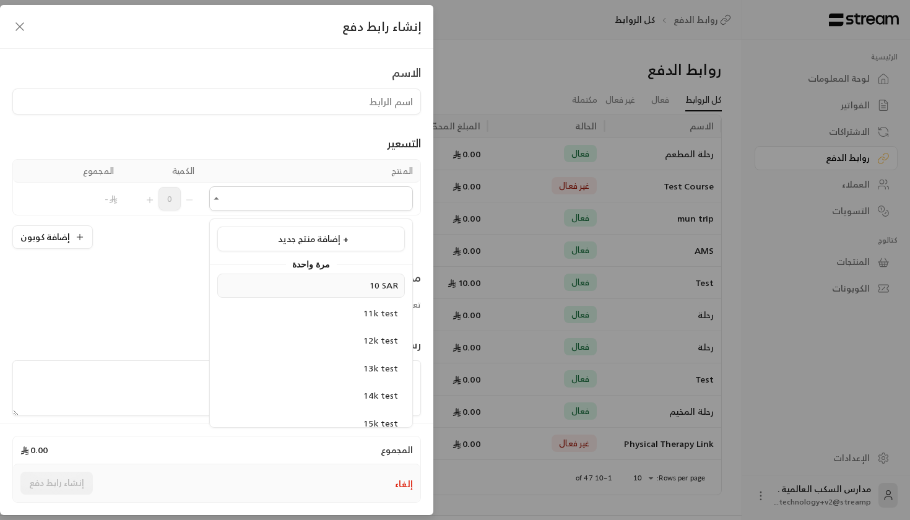
click at [339, 288] on div "10 SAR" at bounding box center [311, 285] width 174 height 13
type input "******"
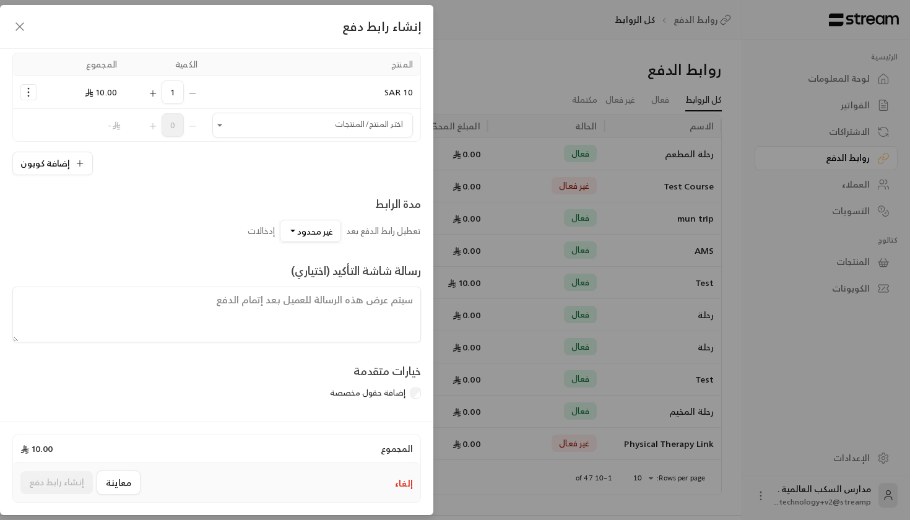
scroll to position [109, 0]
click at [311, 236] on span "غير محدود" at bounding box center [315, 230] width 36 height 15
click at [396, 318] on link "25" at bounding box center [346, 309] width 161 height 23
click at [331, 231] on span "25" at bounding box center [328, 230] width 10 height 15
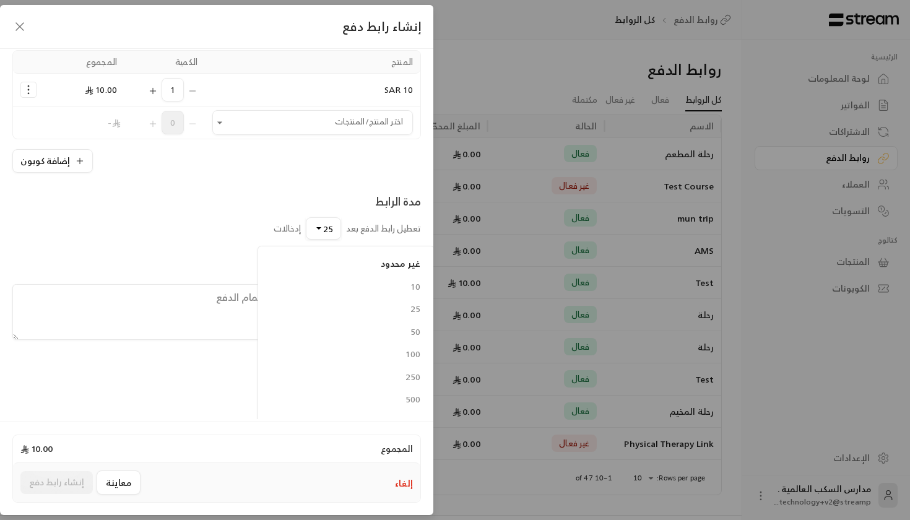
click at [179, 262] on div "رسالة شاشة التأكيد (اختياري)" at bounding box center [216, 299] width 421 height 80
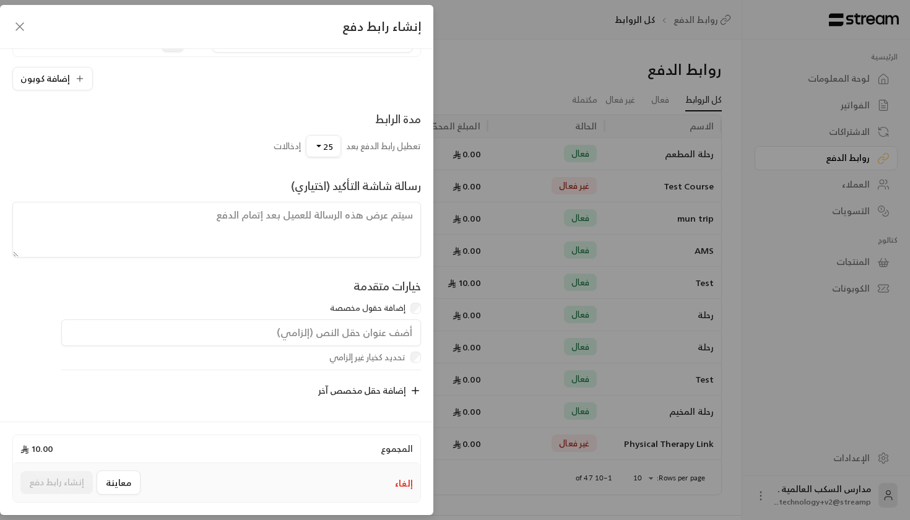
scroll to position [196, 0]
click at [395, 336] on input "text" at bounding box center [241, 332] width 360 height 27
click at [400, 396] on span "إضافة حقل مخصص آخر" at bounding box center [362, 389] width 88 height 15
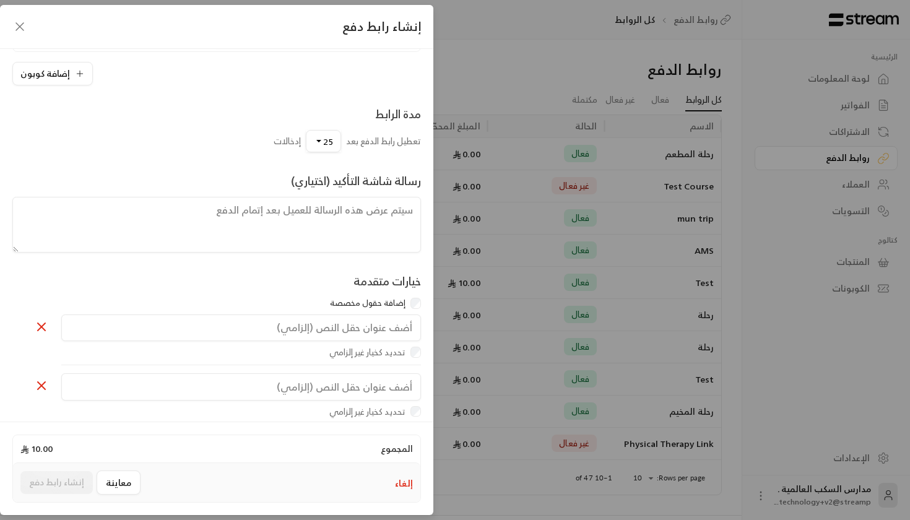
click at [28, 32] on div "إنشاء رابط دفع" at bounding box center [216, 27] width 433 height 44
click at [24, 30] on icon "button" at bounding box center [19, 26] width 7 height 7
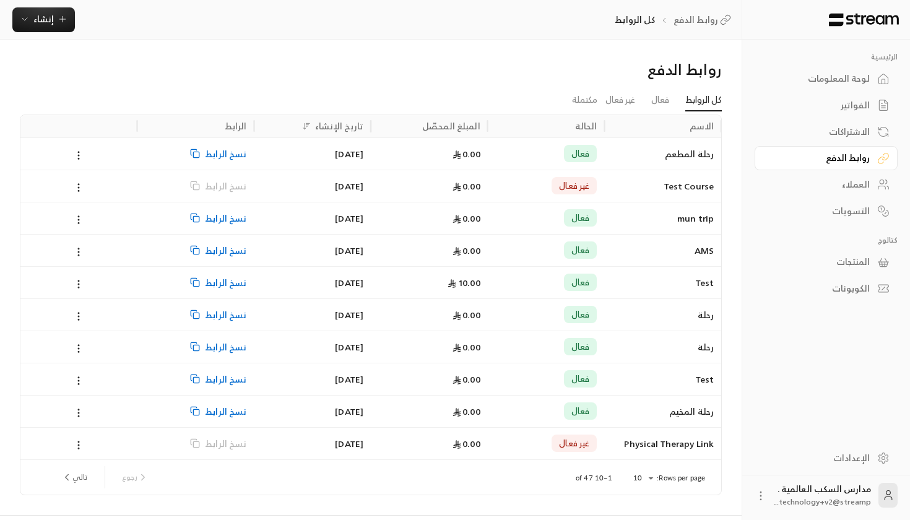
click at [434, 149] on div "0.00" at bounding box center [429, 154] width 102 height 32
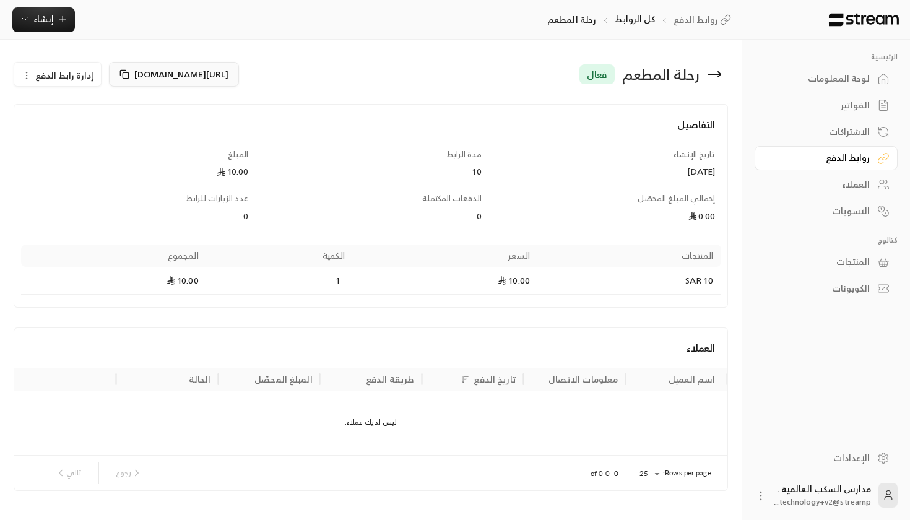
click at [120, 71] on icon at bounding box center [124, 74] width 10 height 10
click at [861, 84] on div "لوحة المعلومات" at bounding box center [820, 78] width 100 height 12
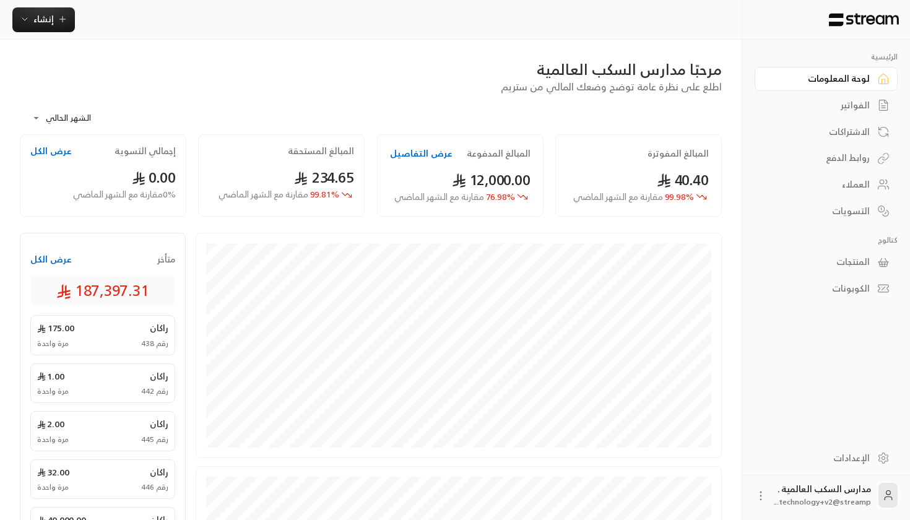
click at [403, 122] on div "**********" at bounding box center [371, 114] width 702 height 40
click at [863, 72] on div "لوحة المعلومات" at bounding box center [820, 78] width 100 height 12
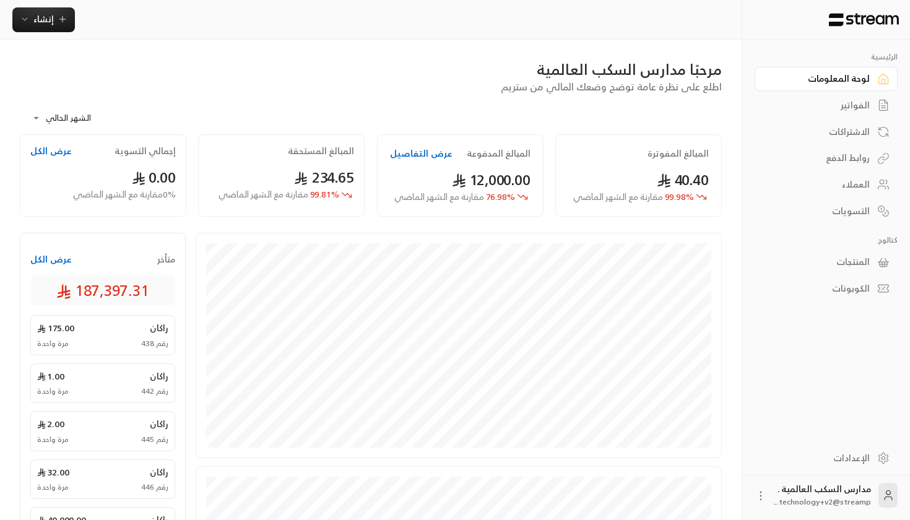
click at [816, 94] on link "الفواتير" at bounding box center [825, 105] width 143 height 24
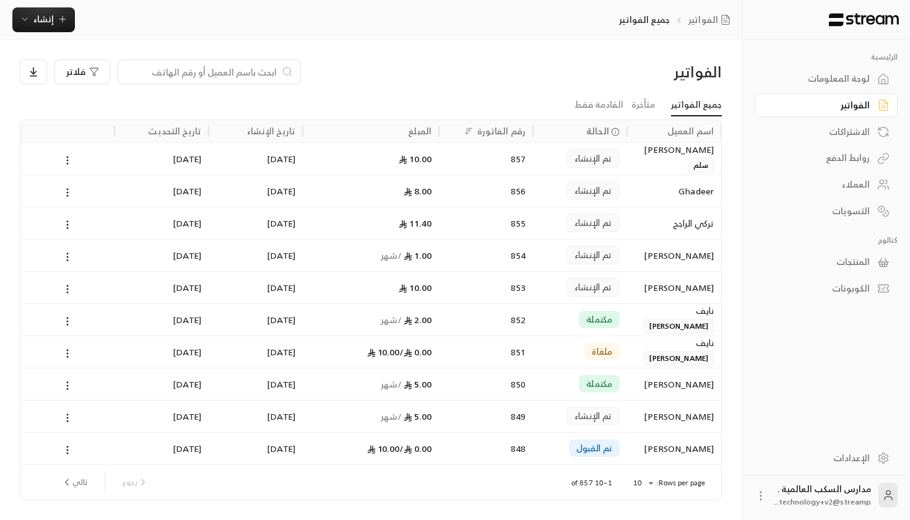
click at [816, 81] on div "لوحة المعلومات" at bounding box center [820, 78] width 100 height 12
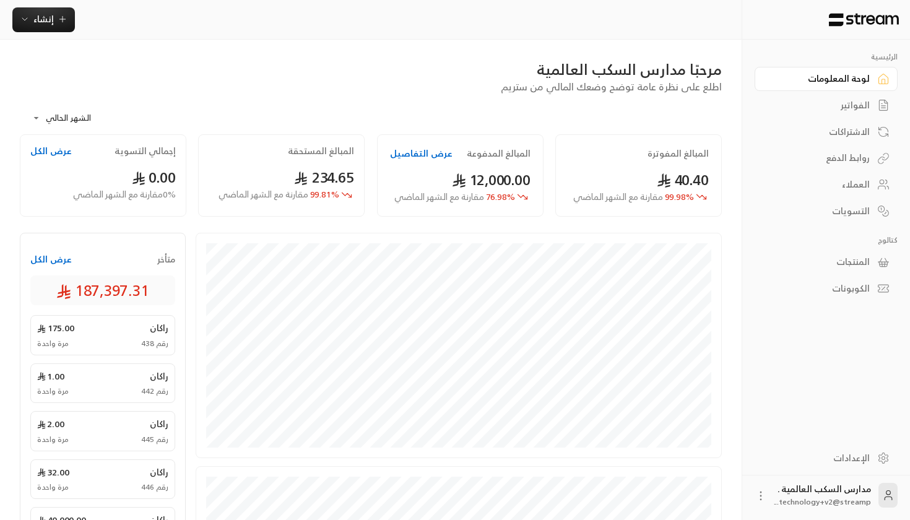
click at [824, 112] on link "الفواتير" at bounding box center [825, 105] width 143 height 24
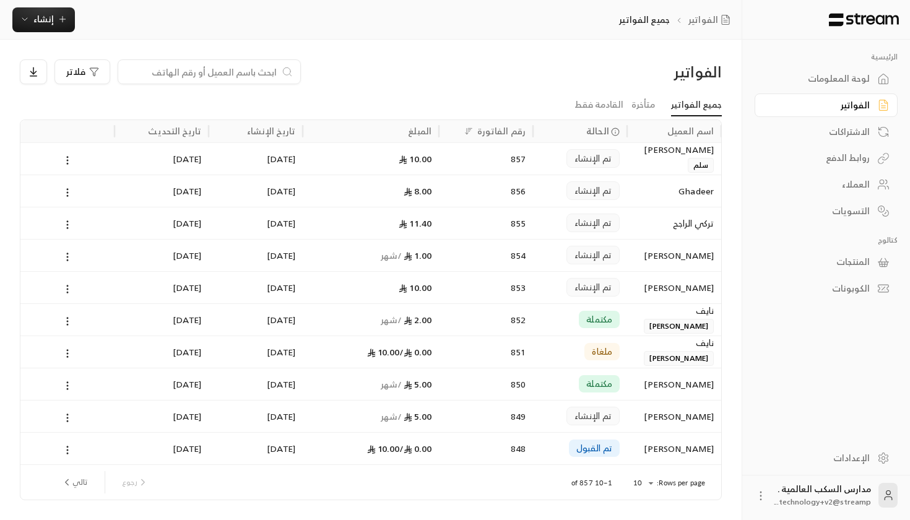
click at [824, 120] on link "الاشتراكات" at bounding box center [825, 131] width 143 height 24
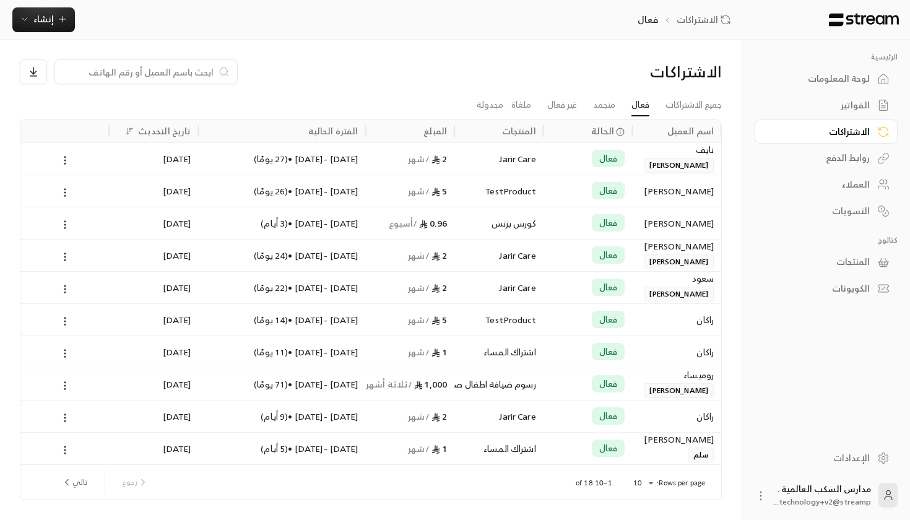
click at [824, 137] on div "الاشتراكات" at bounding box center [820, 132] width 100 height 12
click at [826, 154] on div "روابط الدفع" at bounding box center [820, 158] width 100 height 12
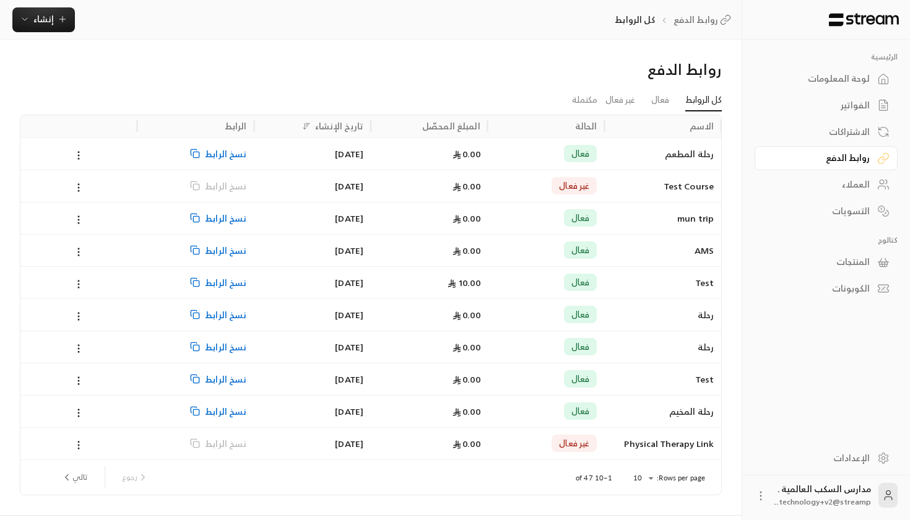
click at [826, 159] on div "روابط الدفع" at bounding box center [820, 158] width 100 height 12
click at [834, 189] on div "العملاء" at bounding box center [820, 184] width 100 height 12
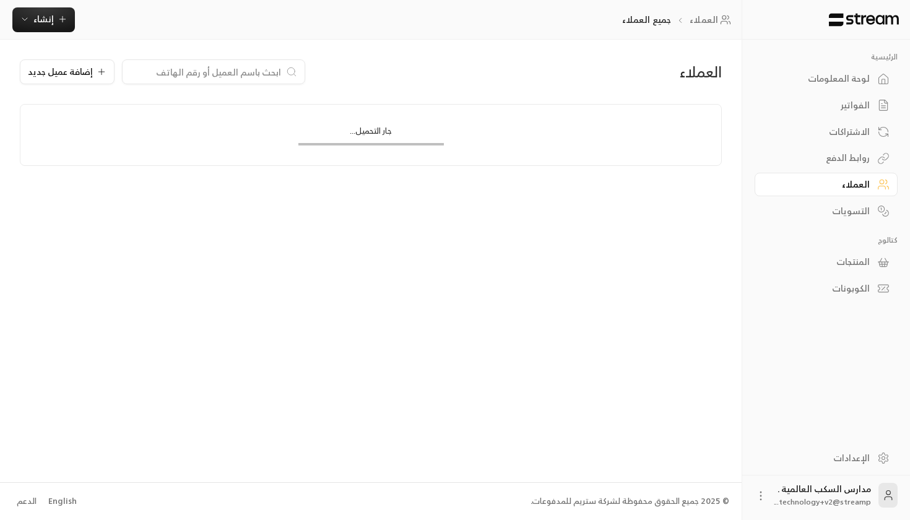
click at [863, 215] on div "التسويات" at bounding box center [820, 211] width 100 height 12
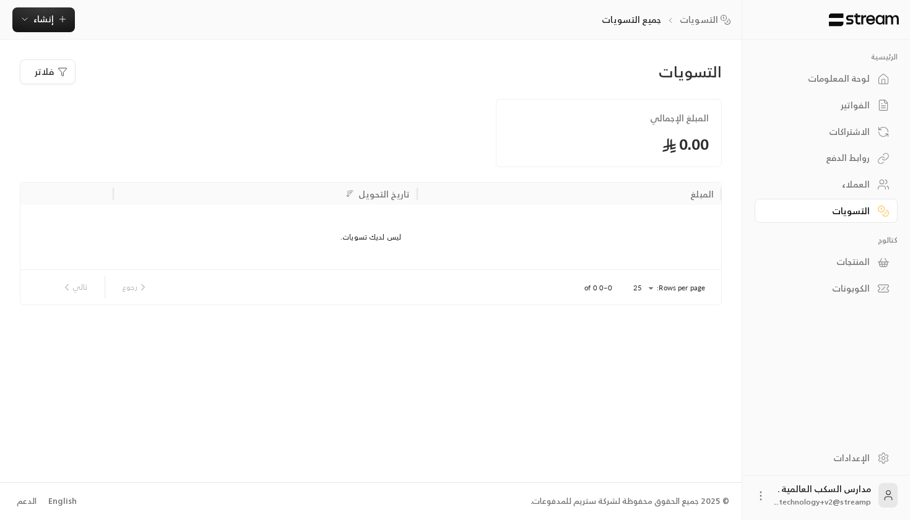
click at [847, 79] on div "لوحة المعلومات" at bounding box center [820, 78] width 100 height 12
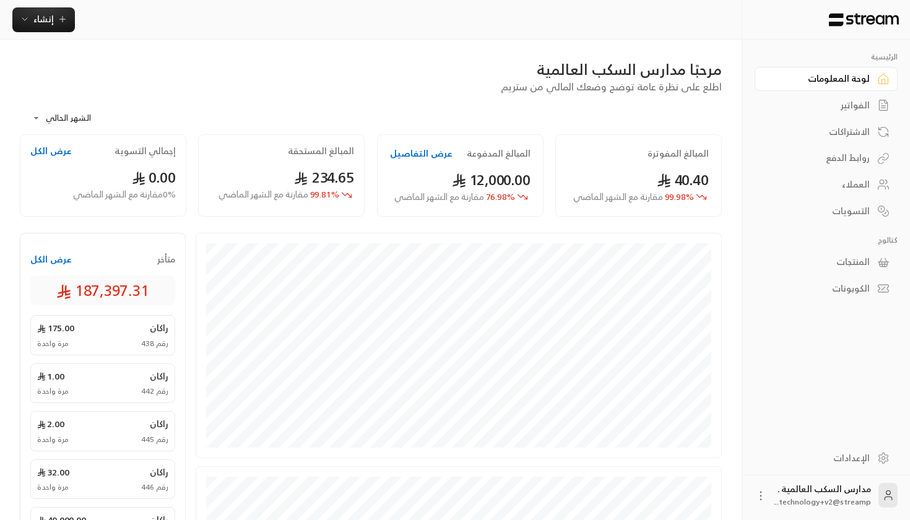
click at [847, 79] on div "لوحة المعلومات" at bounding box center [820, 78] width 100 height 12
click at [851, 102] on div "الفواتير" at bounding box center [820, 105] width 100 height 12
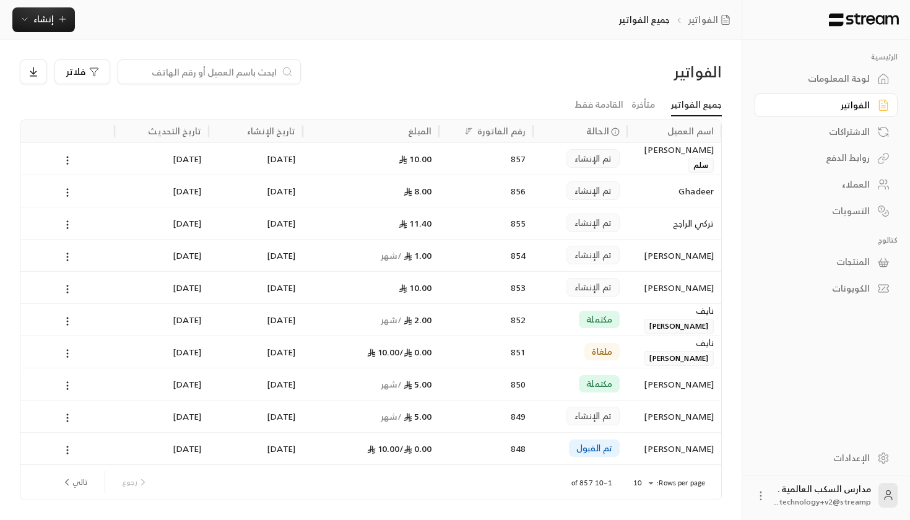
click at [873, 80] on link "لوحة المعلومات" at bounding box center [825, 79] width 143 height 24
